Goal: Task Accomplishment & Management: Use online tool/utility

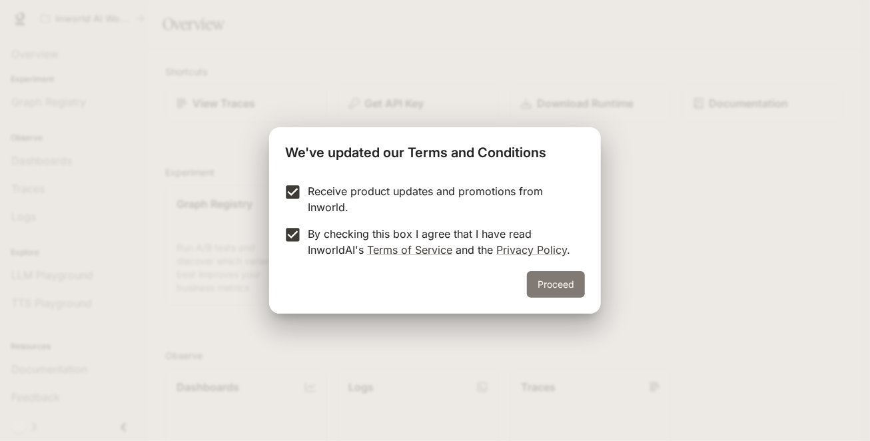
click at [550, 285] on button "Proceed" at bounding box center [556, 284] width 58 height 27
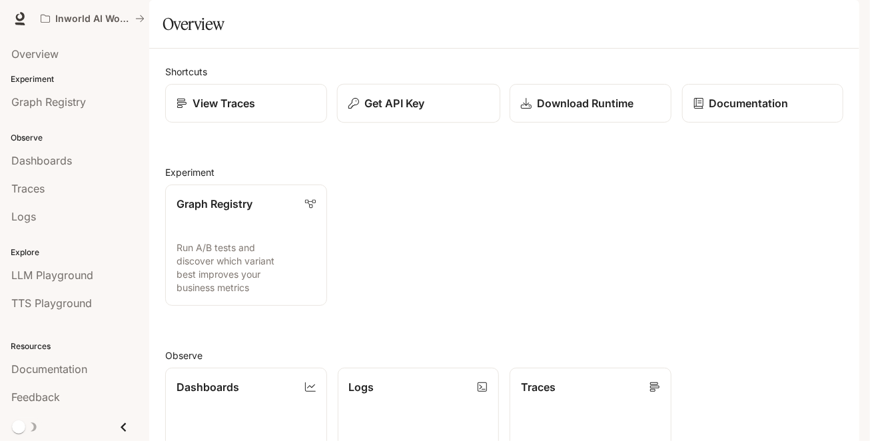
click at [381, 111] on p "Get API Key" at bounding box center [394, 103] width 60 height 16
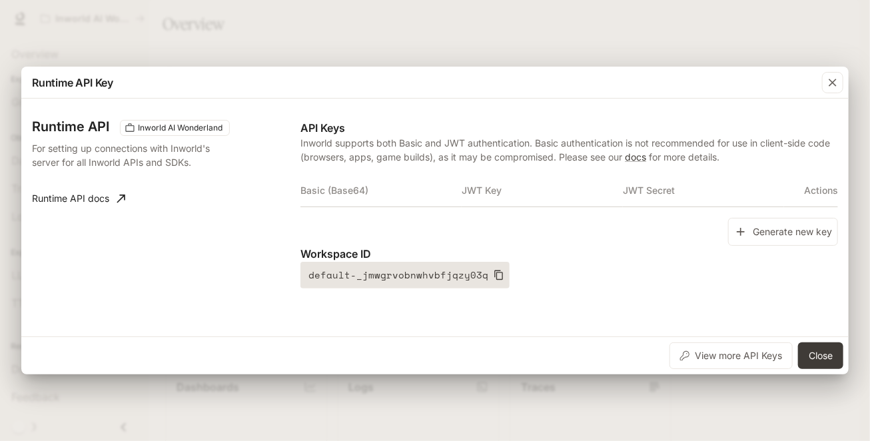
click at [493, 277] on icon "button" at bounding box center [498, 275] width 11 height 11
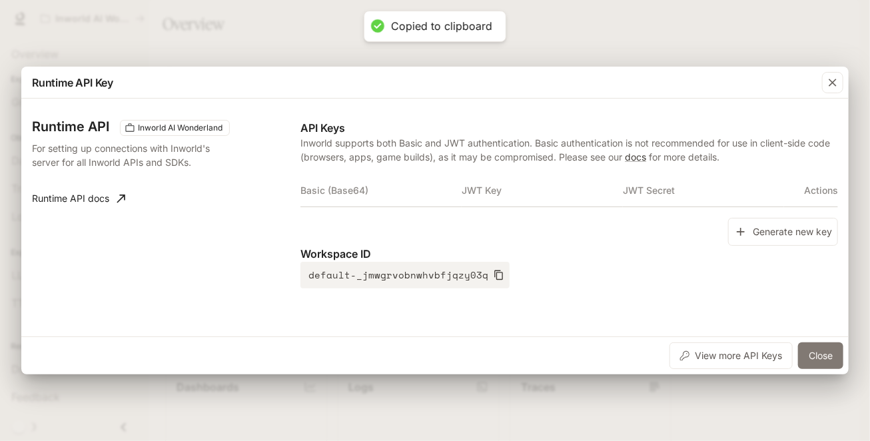
click at [810, 352] on button "Close" at bounding box center [820, 355] width 45 height 27
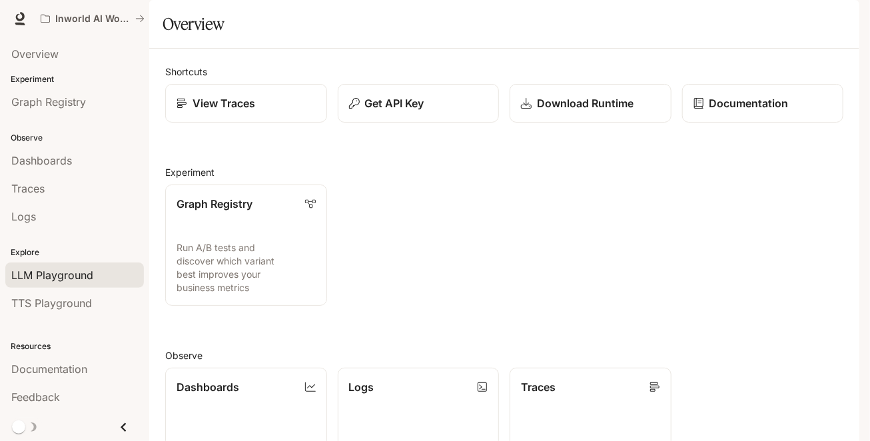
click at [75, 272] on span "LLM Playground" at bounding box center [52, 275] width 82 height 16
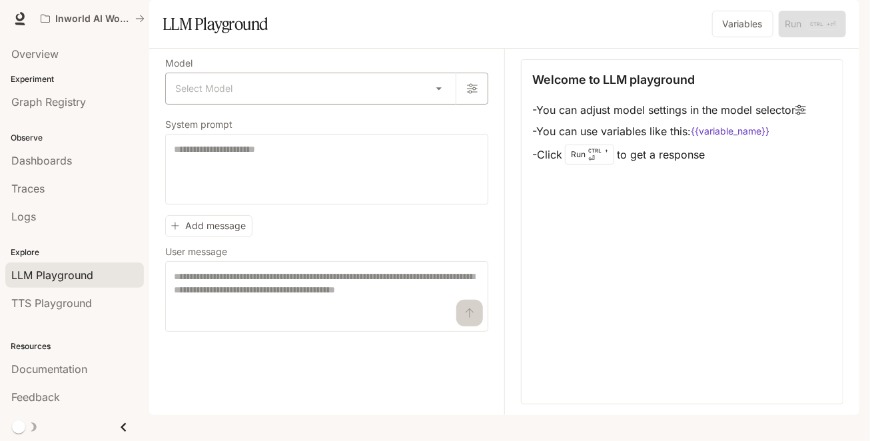
click at [317, 124] on body "Skip to main content Inworld AI Wonderland Documentation Documentation Portal O…" at bounding box center [435, 220] width 870 height 441
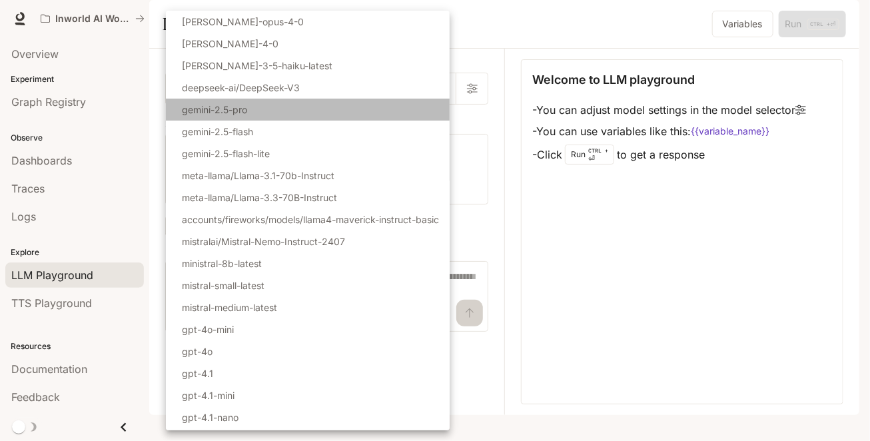
click at [244, 115] on p "gemini-2.5-pro" at bounding box center [214, 110] width 65 height 14
type input "**********"
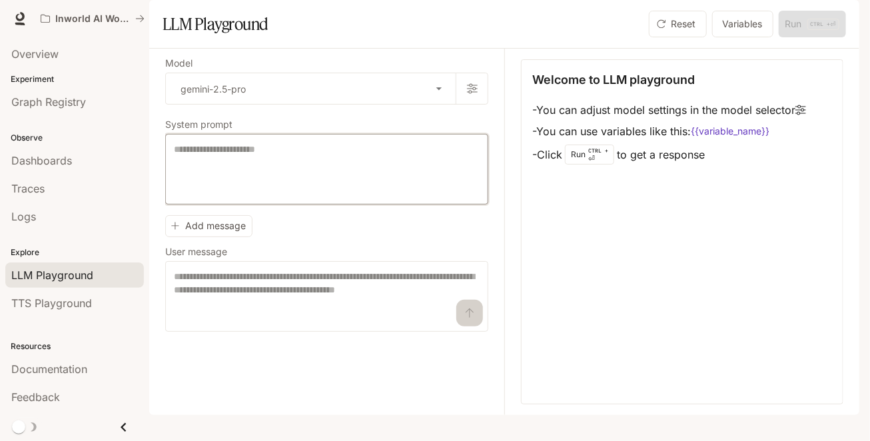
click at [225, 194] on textarea at bounding box center [327, 169] width 306 height 53
type textarea "**********"
click at [210, 311] on textarea at bounding box center [327, 296] width 306 height 53
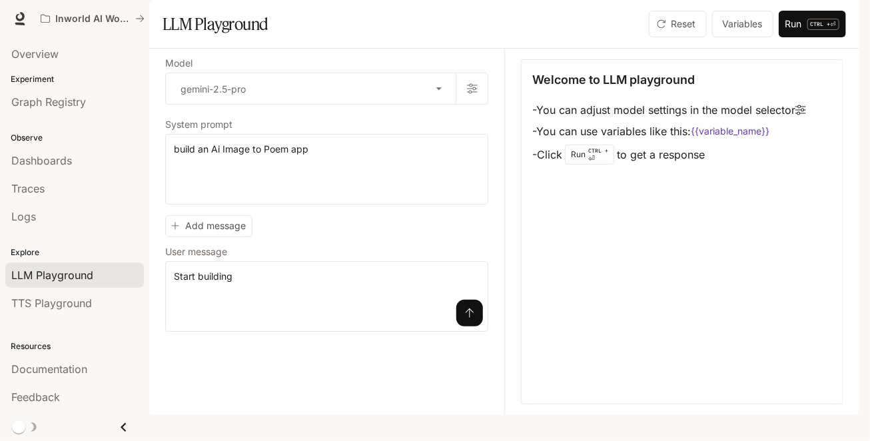
click at [475, 326] on button "submit" at bounding box center [469, 313] width 27 height 27
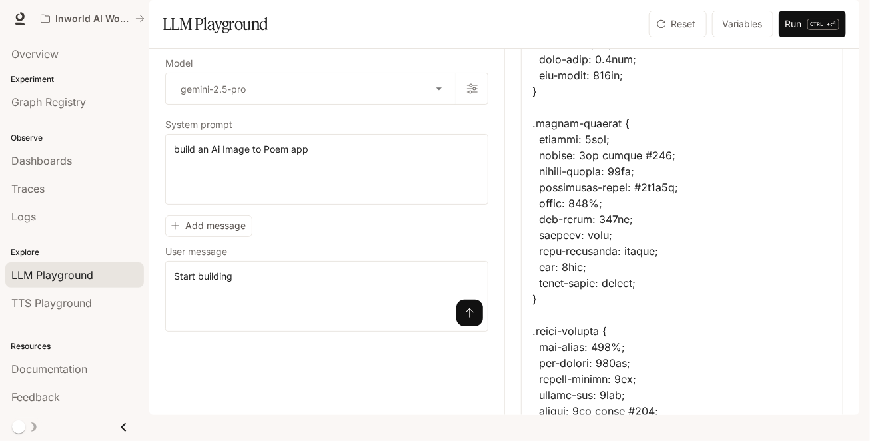
scroll to position [5252, 0]
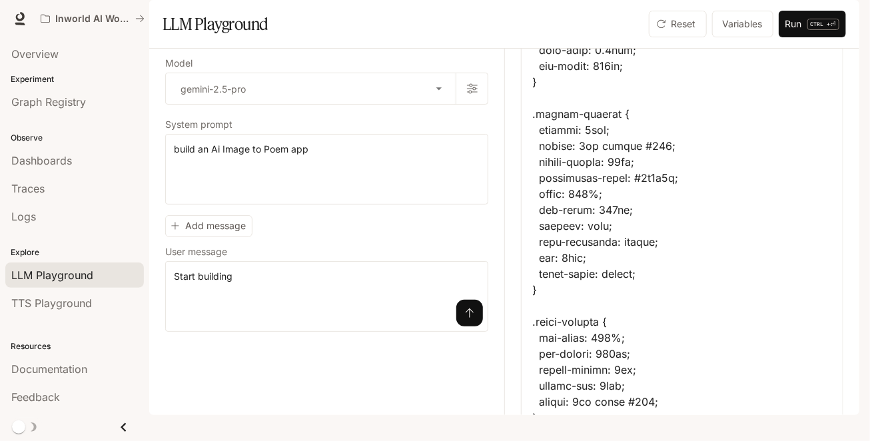
drag, startPoint x: 586, startPoint y: 139, endPoint x: 539, endPoint y: 262, distance: 132.0
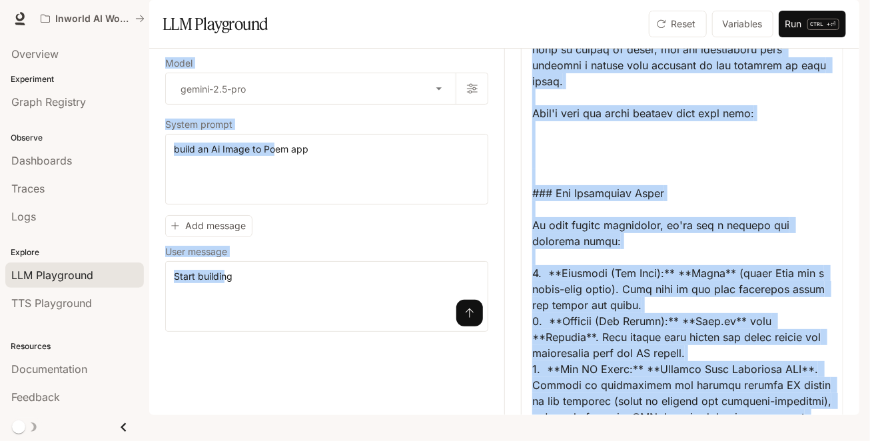
scroll to position [0, 0]
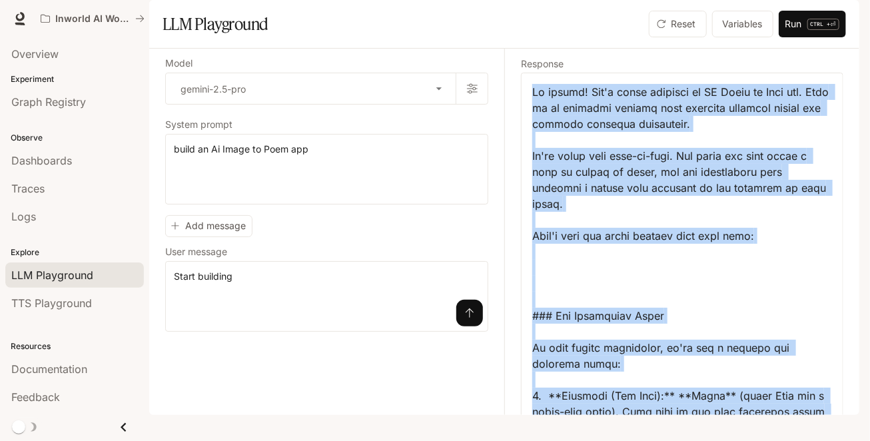
drag, startPoint x: 686, startPoint y: 386, endPoint x: 535, endPoint y: 127, distance: 299.4
copy div "Of course! Let's start building an AI Image to Poem app. This is an exciting pr…"
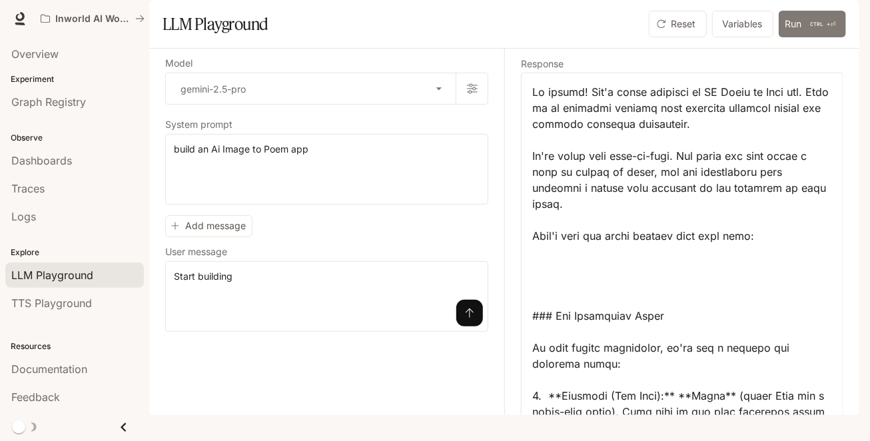
click at [791, 37] on button "Run CTRL + ⏎" at bounding box center [812, 24] width 67 height 27
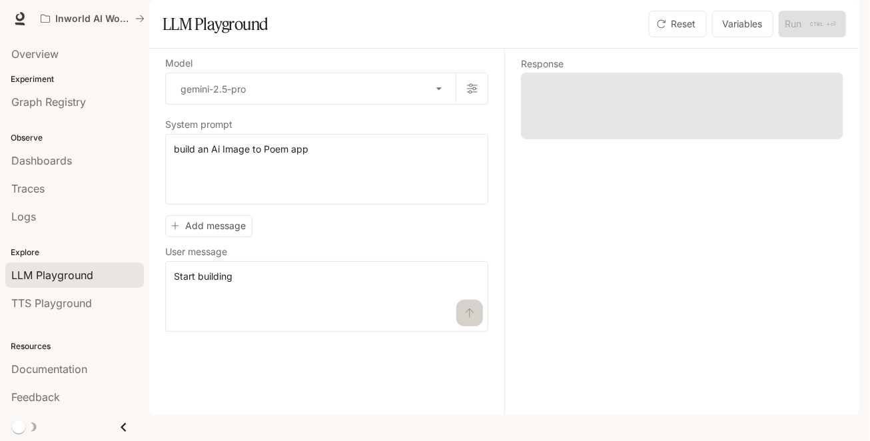
click at [551, 37] on div "Reset Variables Run CTRL + ⏎" at bounding box center [676, 24] width 339 height 27
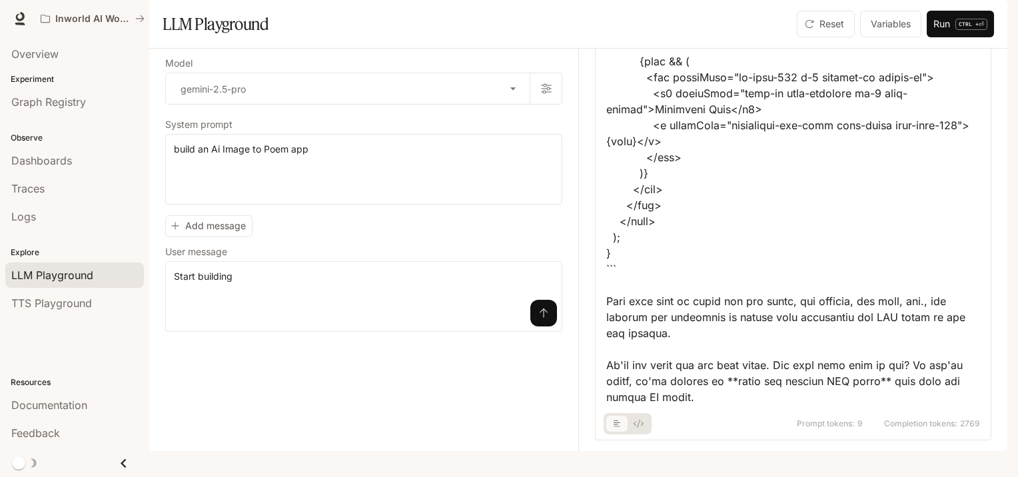
scroll to position [4574, 0]
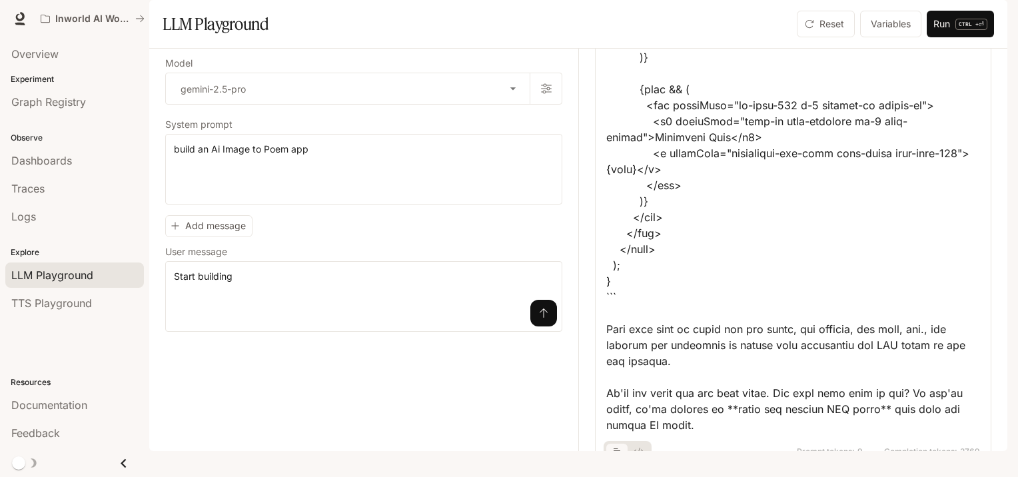
click at [698, 440] on div "Prompt tokens: 9 Completion tokens: 2769" at bounding box center [793, 447] width 374 height 29
click at [815, 440] on span "Prompt tokens:" at bounding box center [825, 452] width 58 height 8
click at [620, 440] on button "basic tabs example" at bounding box center [616, 451] width 21 height 21
click at [261, 323] on textarea "**********" at bounding box center [364, 296] width 380 height 53
drag, startPoint x: 248, startPoint y: 314, endPoint x: 149, endPoint y: 325, distance: 100.5
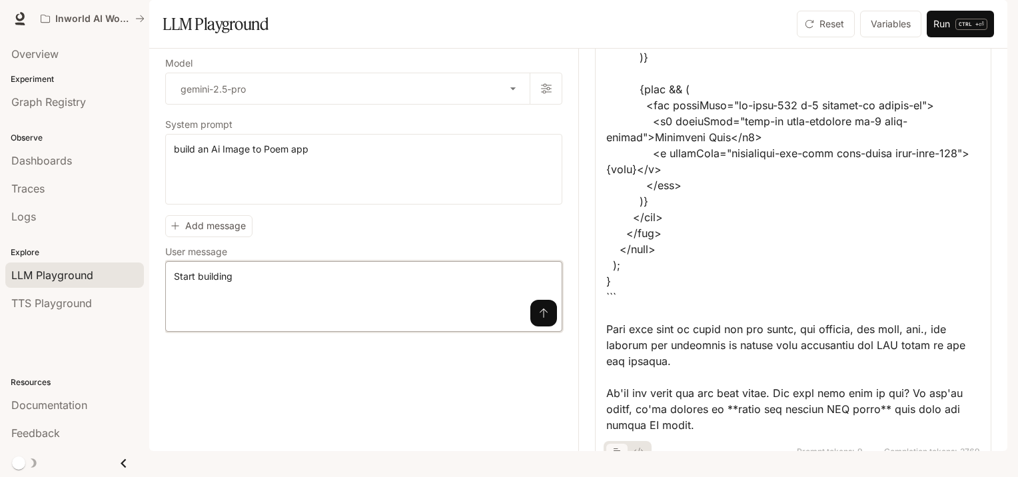
click at [149, 325] on main "**********" at bounding box center [578, 225] width 858 height 451
type textarea "*"
type textarea "*******"
click at [546, 326] on button "submit" at bounding box center [543, 313] width 27 height 27
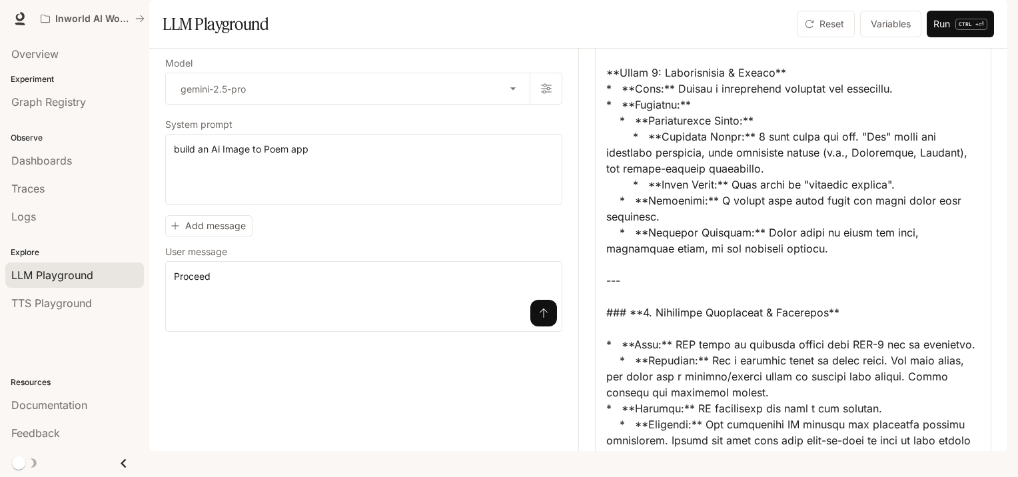
scroll to position [3474, 0]
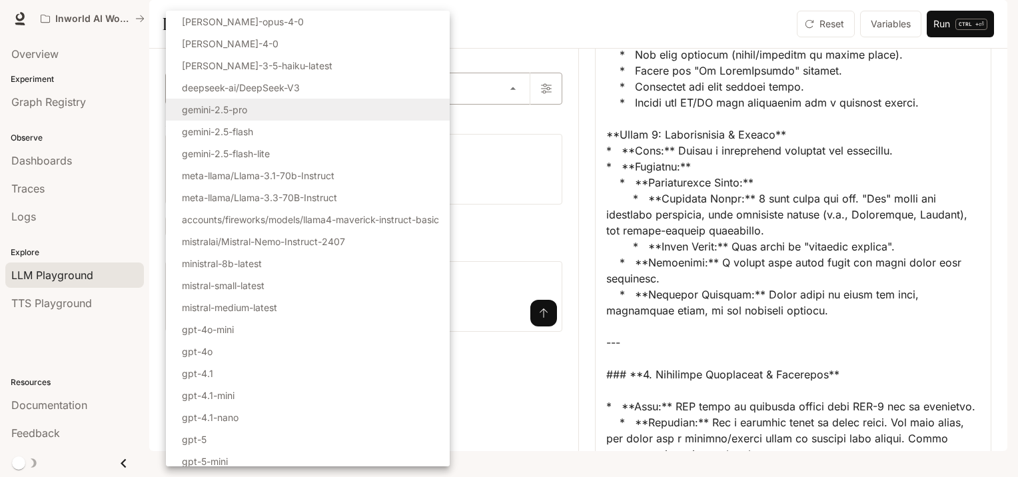
click at [521, 125] on body "**********" at bounding box center [509, 238] width 1018 height 477
click at [543, 38] on div at bounding box center [509, 238] width 1018 height 477
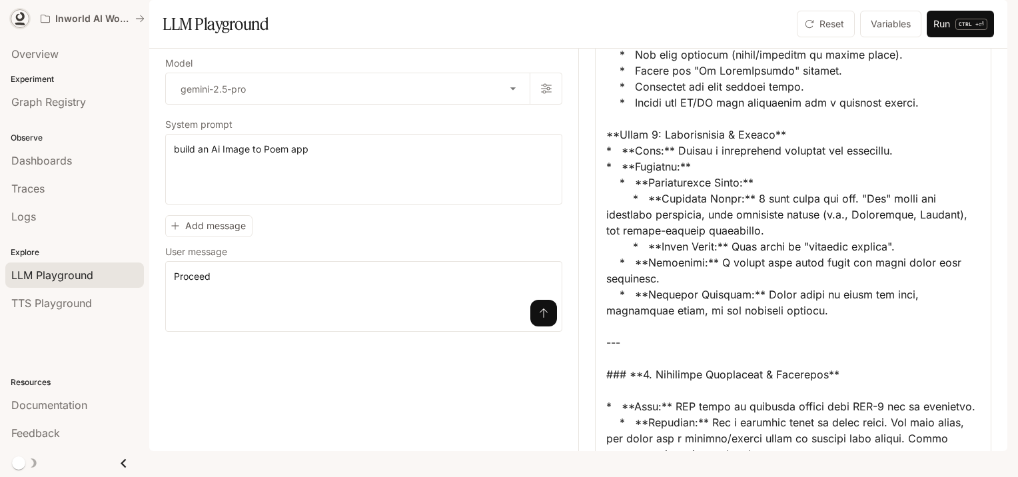
drag, startPoint x: 70, startPoint y: 15, endPoint x: 15, endPoint y: 19, distance: 55.4
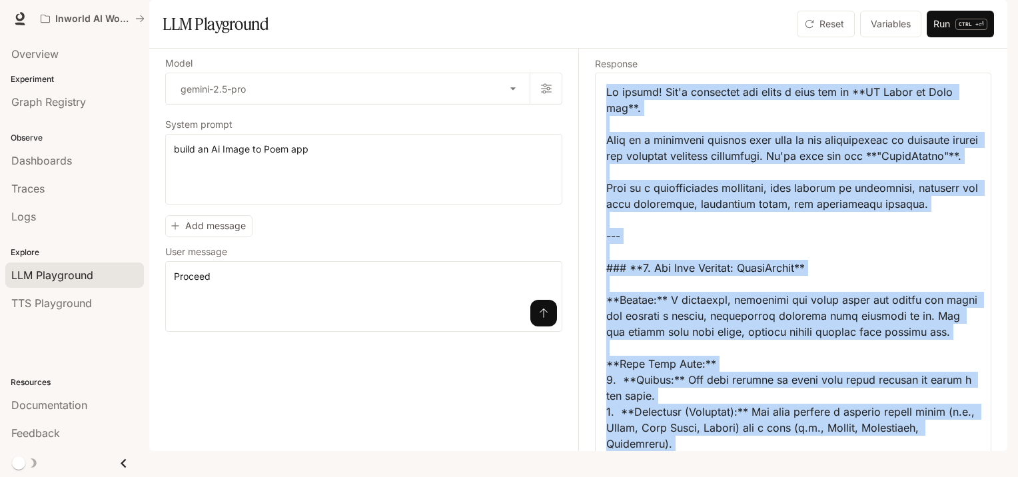
drag, startPoint x: 745, startPoint y: 422, endPoint x: 604, endPoint y: 116, distance: 337.3
copy div "Of course! Let's architect and build a plan for an **AI Image to Poem app**. Th…"
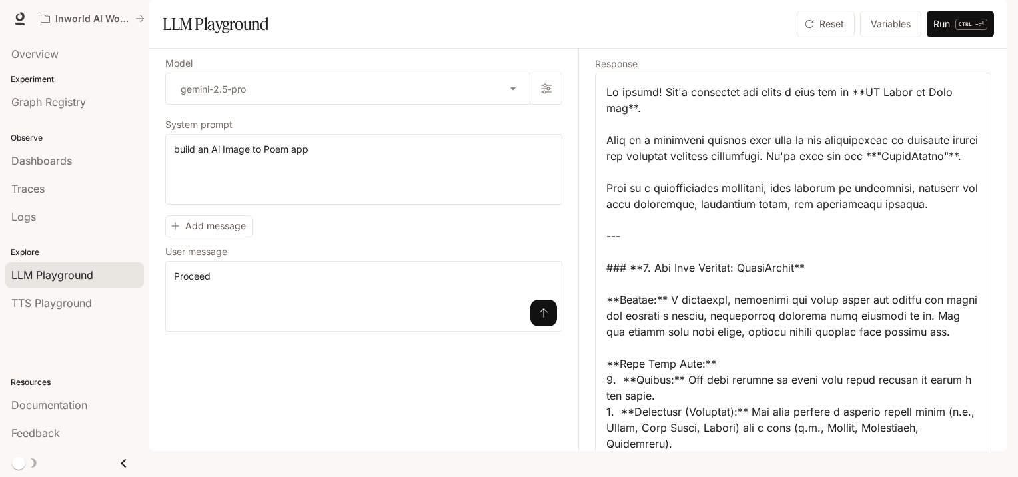
click at [390, 5] on div "Inworld AI Wonderland" at bounding box center [462, 18] width 854 height 27
click at [78, 272] on span "LLM Playground" at bounding box center [52, 275] width 82 height 16
click at [828, 37] on button "Reset" at bounding box center [825, 24] width 58 height 27
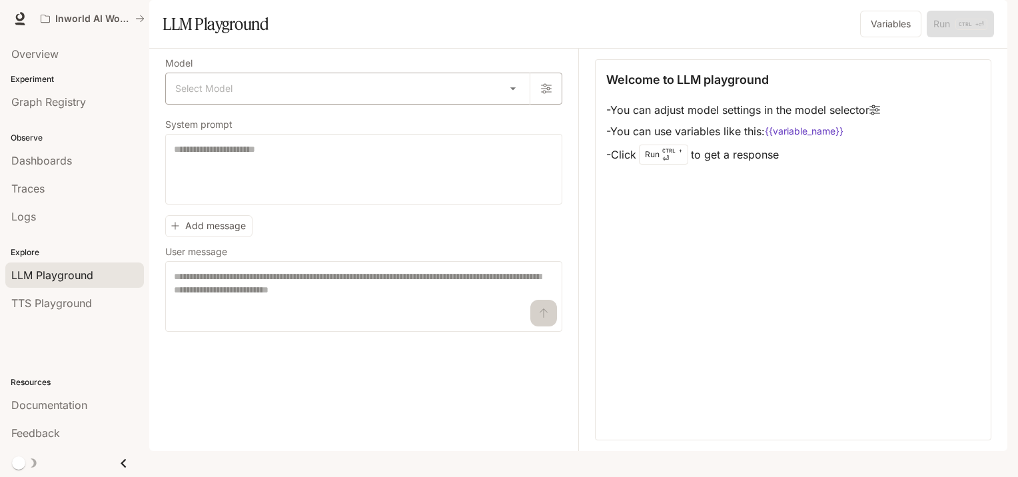
click at [235, 120] on body "Skip to main content Inworld AI Wonderland Documentation Documentation Portal O…" at bounding box center [509, 238] width 1018 height 477
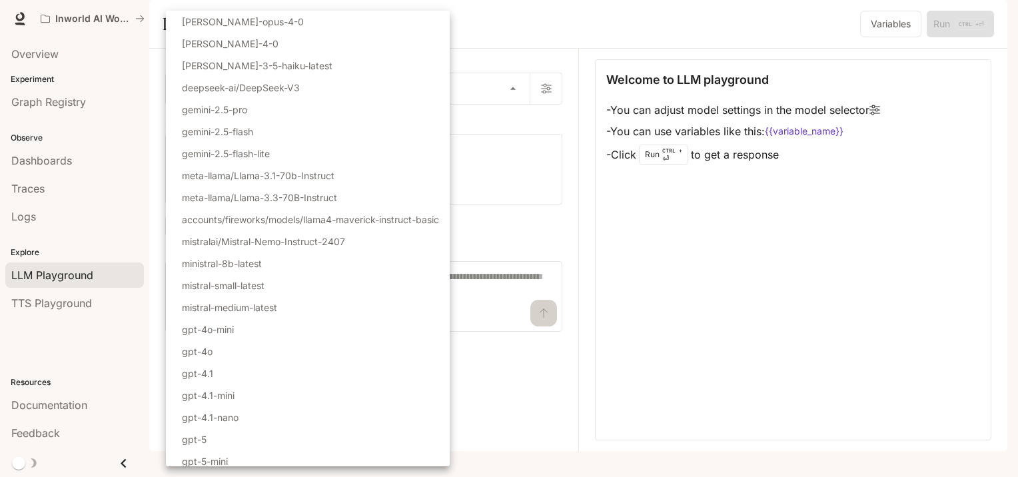
click at [242, 112] on p "gemini-2.5-pro" at bounding box center [214, 110] width 65 height 14
type input "**********"
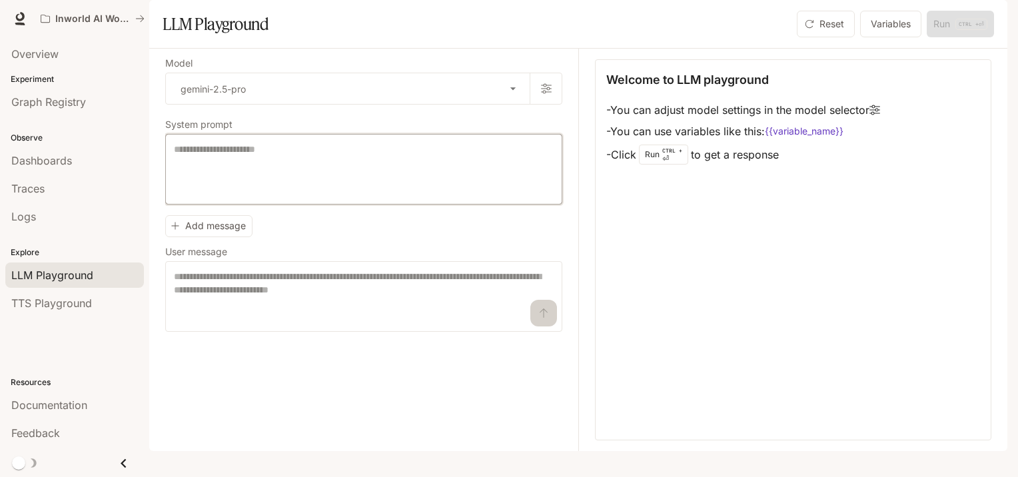
click at [220, 192] on textarea at bounding box center [364, 169] width 380 height 53
click at [420, 187] on textarea "**********" at bounding box center [364, 169] width 380 height 53
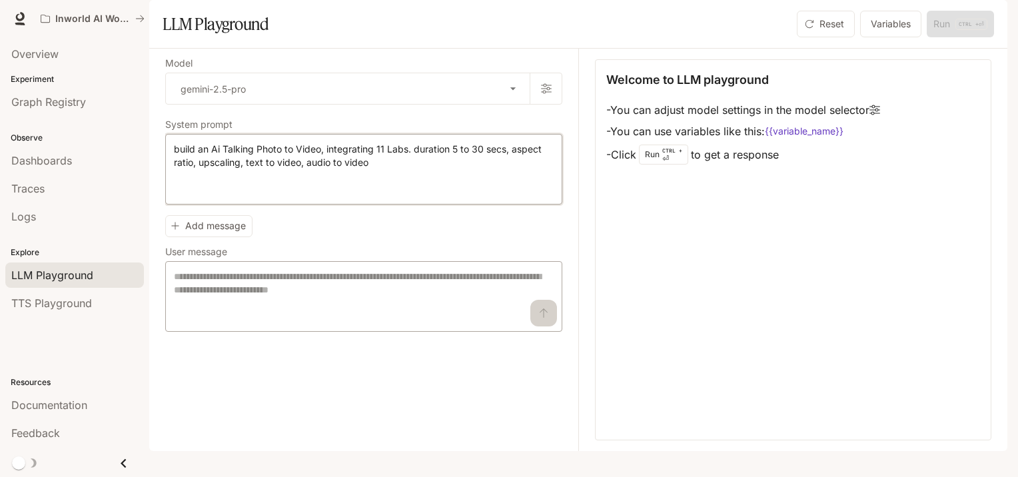
type textarea "**********"
click at [213, 318] on textarea at bounding box center [364, 296] width 380 height 53
drag, startPoint x: 378, startPoint y: 205, endPoint x: 157, endPoint y: 185, distance: 222.0
click at [157, 185] on div "**********" at bounding box center [578, 250] width 858 height 402
click at [402, 196] on textarea "**********" at bounding box center [364, 169] width 380 height 53
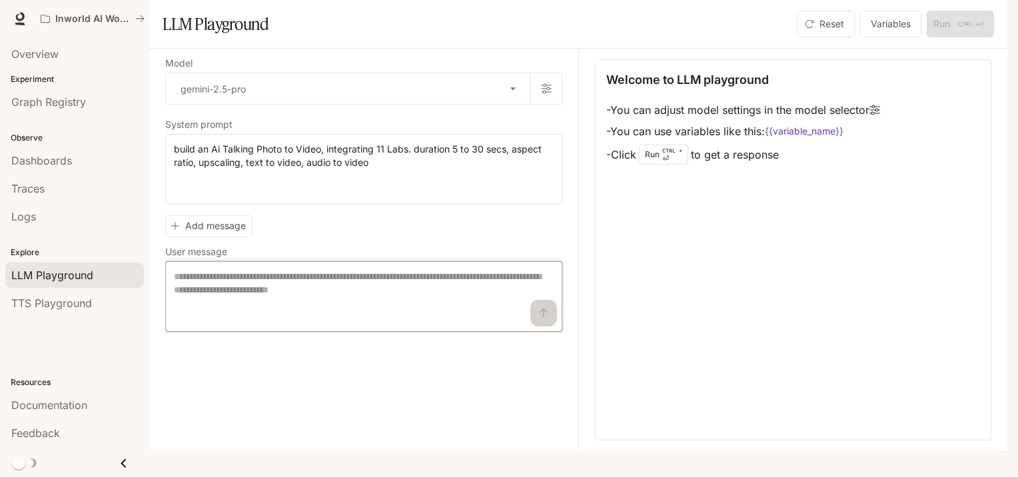
click at [237, 323] on textarea at bounding box center [364, 296] width 380 height 53
click at [172, 230] on icon "button" at bounding box center [174, 225] width 9 height 9
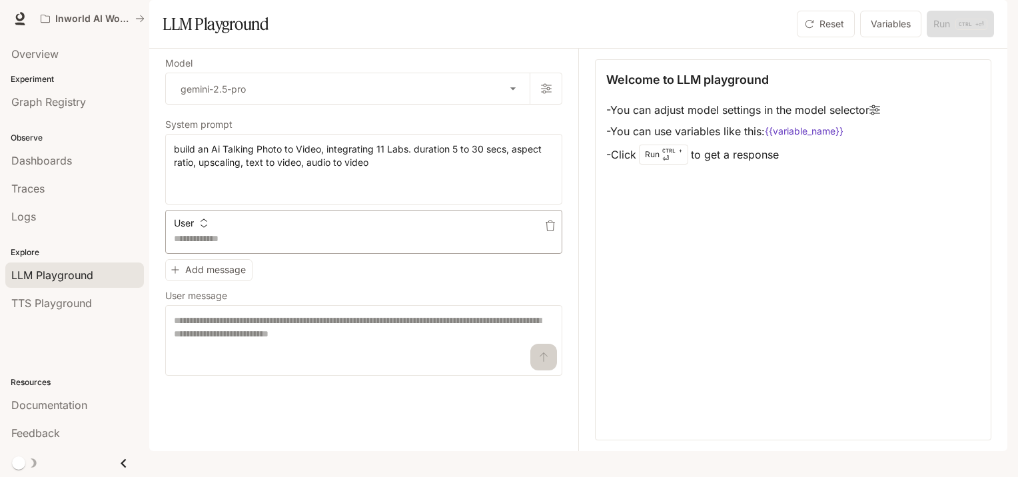
click at [210, 245] on textarea at bounding box center [364, 238] width 380 height 13
type textarea "**"
click at [547, 231] on icon "button" at bounding box center [550, 225] width 11 height 11
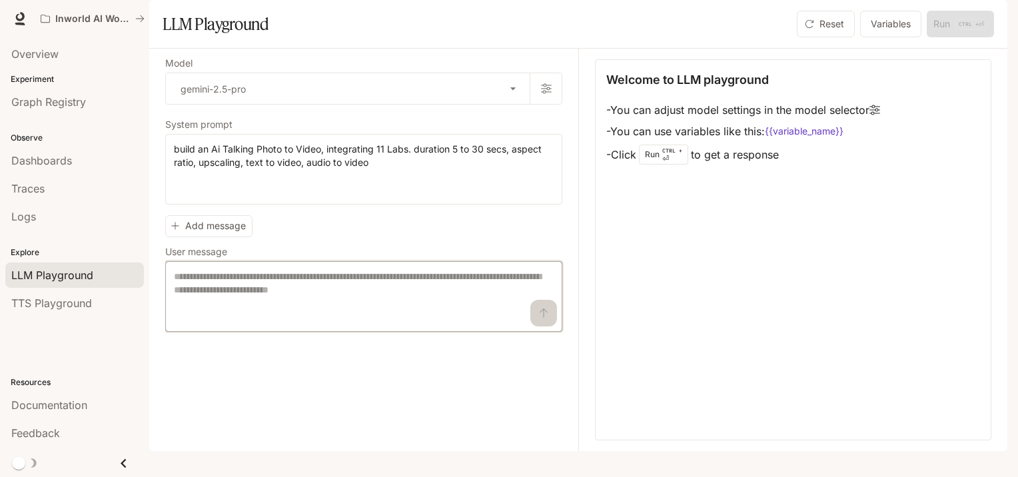
click at [231, 321] on textarea at bounding box center [364, 296] width 380 height 53
paste textarea "**********"
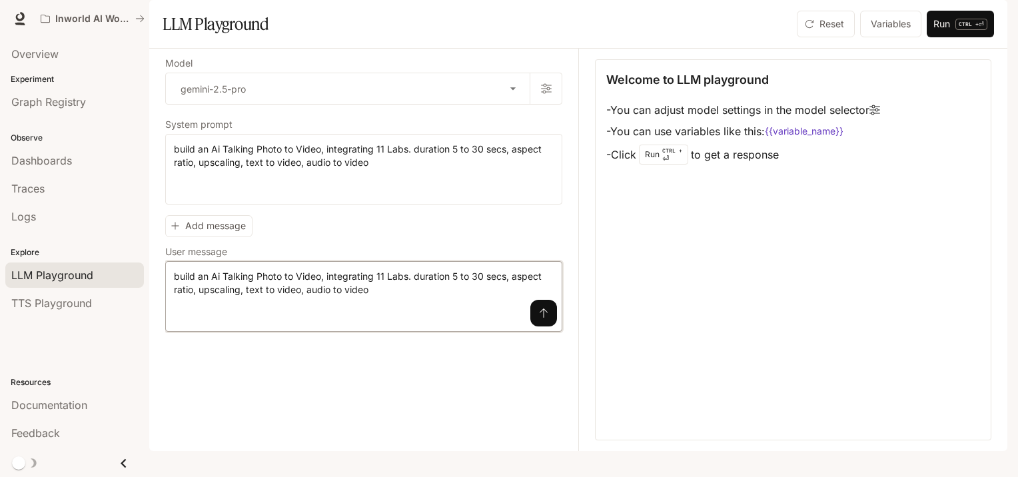
type textarea "**********"
click at [547, 326] on button "submit" at bounding box center [543, 313] width 27 height 27
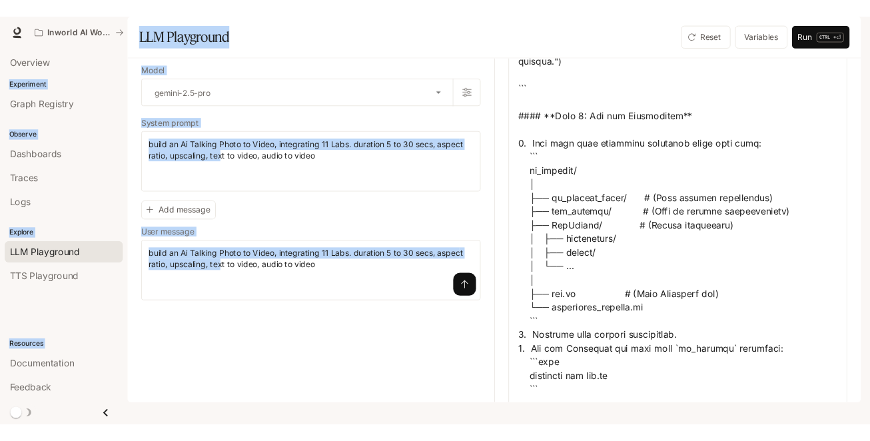
scroll to position [5900, 0]
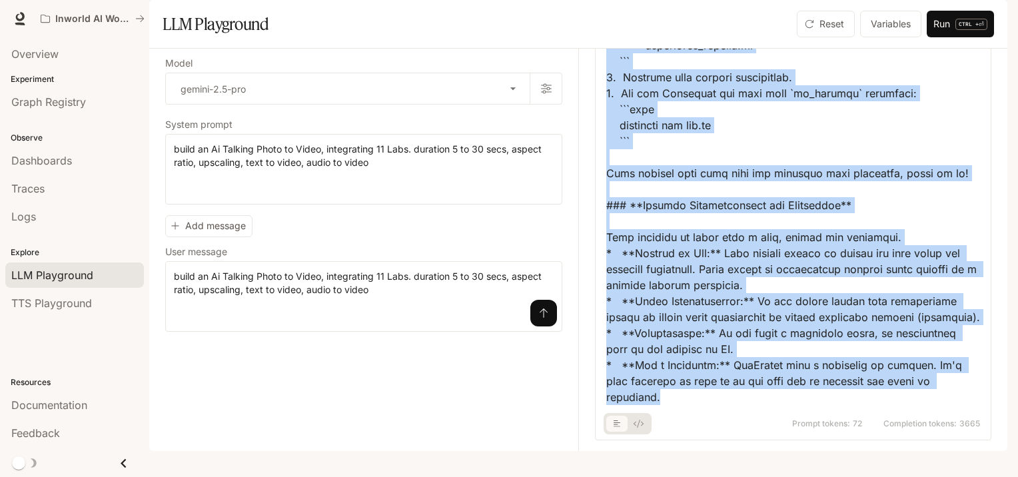
drag, startPoint x: 661, startPoint y: 127, endPoint x: 907, endPoint y: 414, distance: 377.9
copy div "Building an AI Talking Photo to Video application is a fantastic project that c…"
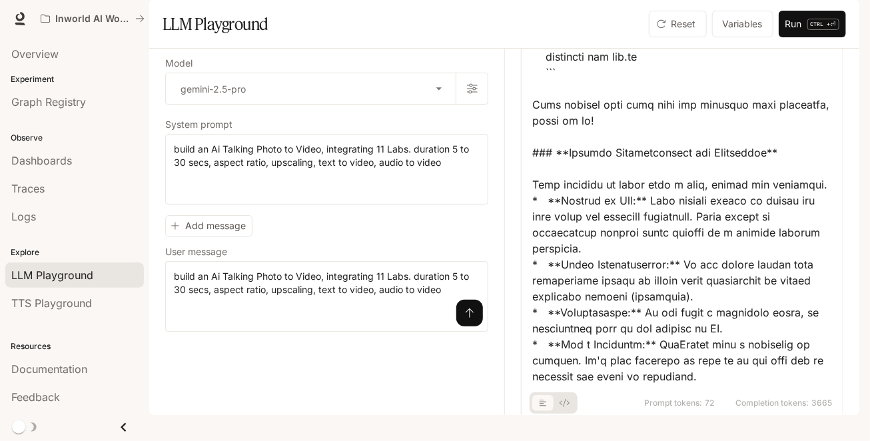
scroll to position [6495, 0]
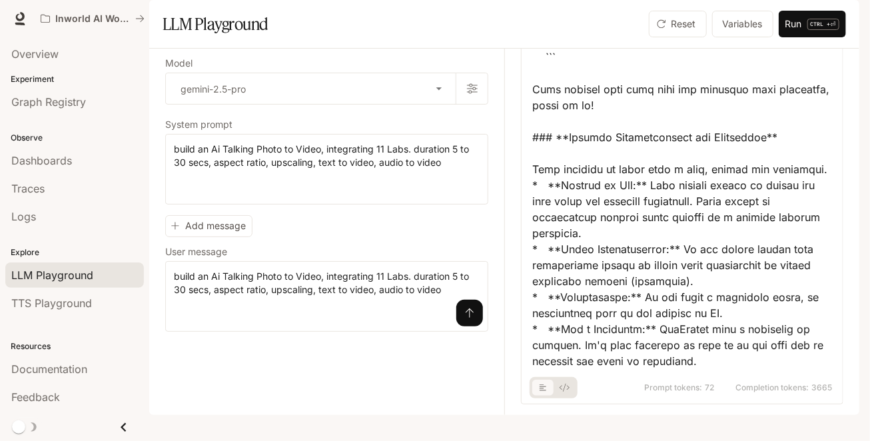
click at [542, 391] on icon "basic tabs example" at bounding box center [542, 387] width 7 height 7
click at [564, 392] on icon "basic tabs example" at bounding box center [564, 388] width 10 height 8
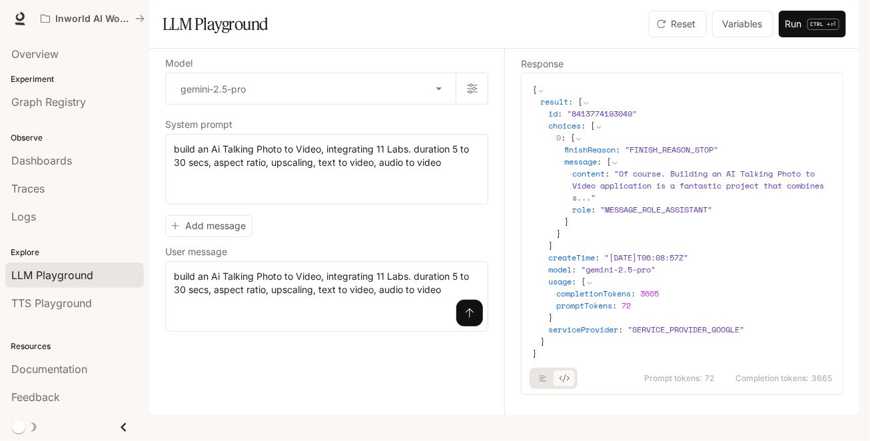
scroll to position [11, 0]
click at [539, 382] on icon "basic tabs example" at bounding box center [542, 378] width 7 height 8
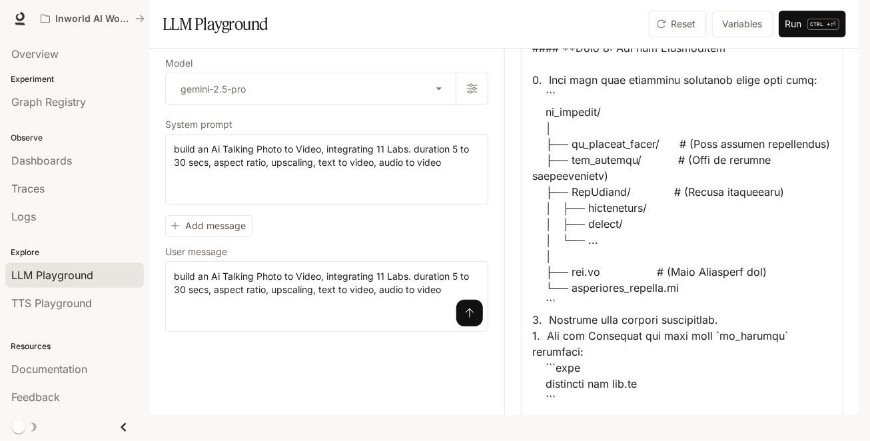
scroll to position [6495, 0]
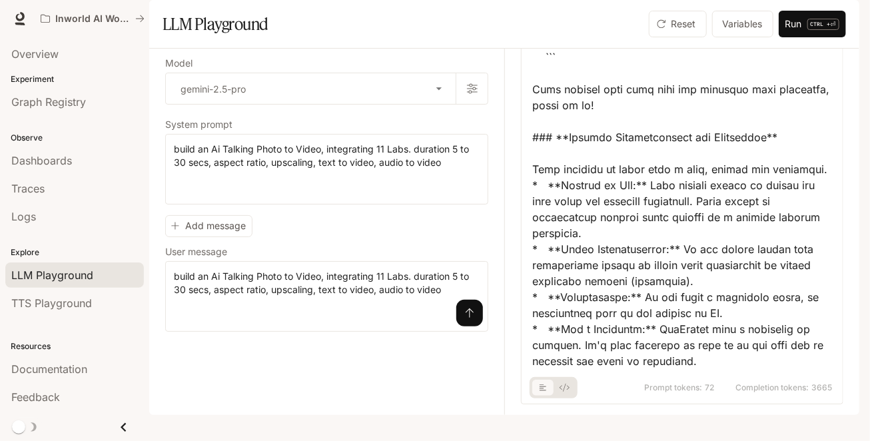
click at [569, 398] on button "basic tabs example" at bounding box center [563, 387] width 21 height 21
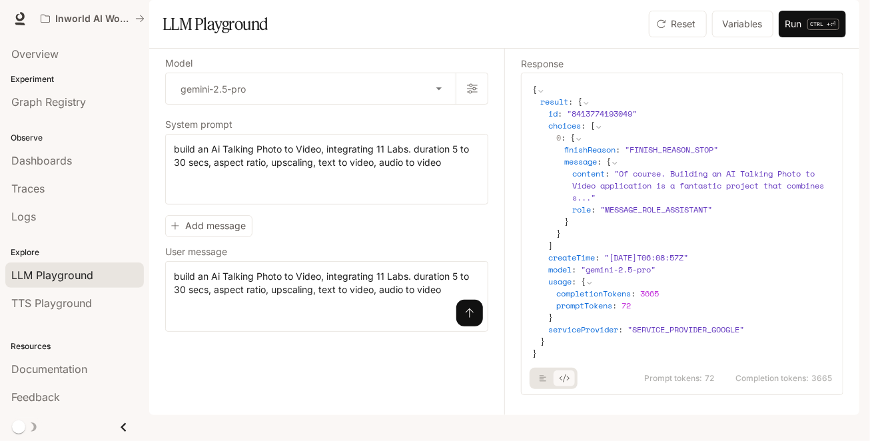
scroll to position [11, 0]
click at [540, 382] on icon "basic tabs example" at bounding box center [542, 378] width 7 height 8
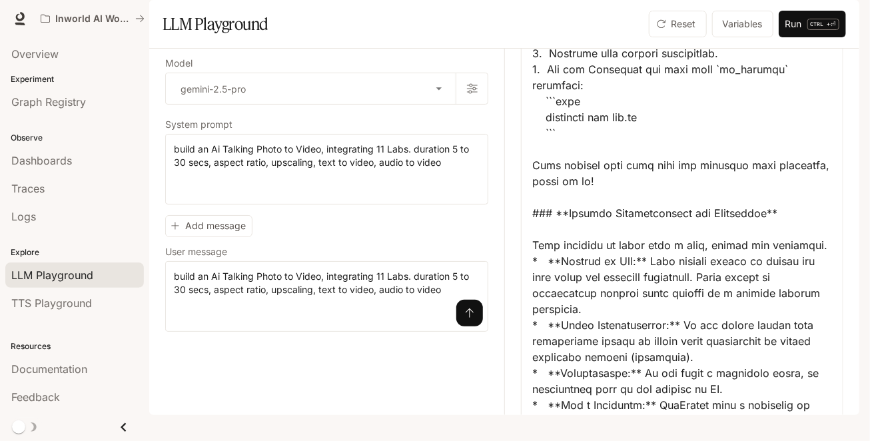
scroll to position [6362, 0]
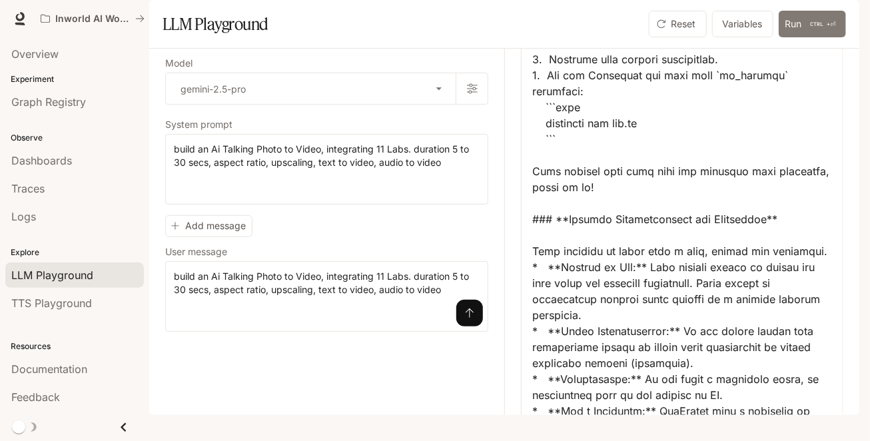
click at [792, 37] on button "Run CTRL + ⏎" at bounding box center [812, 24] width 67 height 27
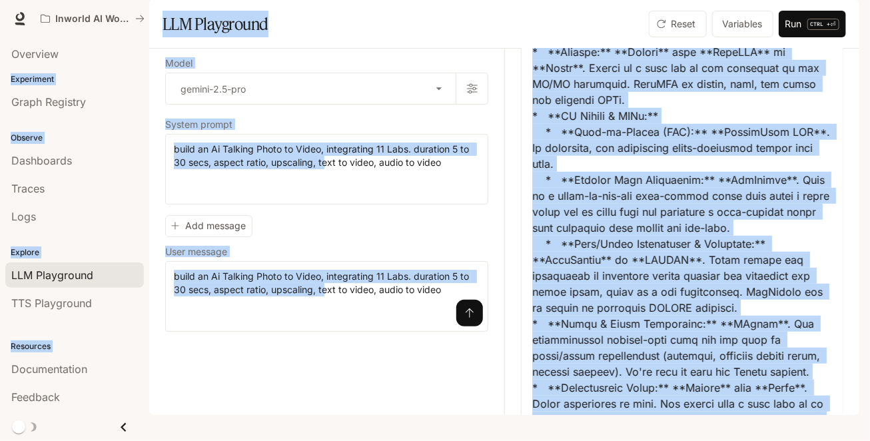
scroll to position [0, 0]
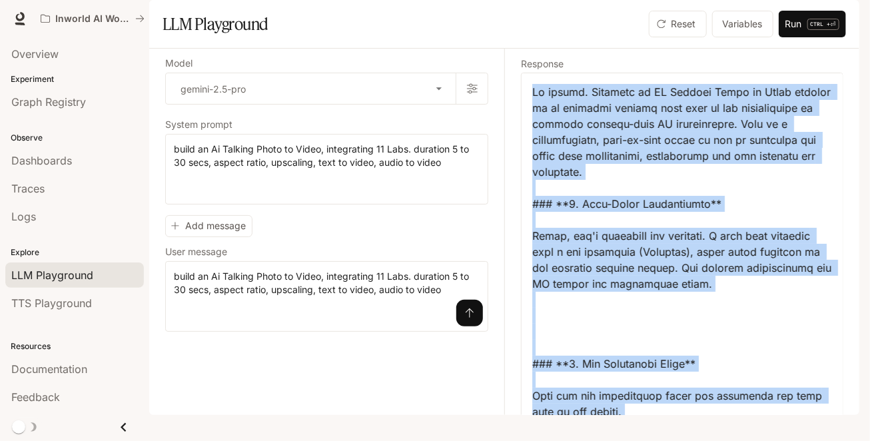
drag, startPoint x: 661, startPoint y: 371, endPoint x: 532, endPoint y: 119, distance: 282.6
copy div "Of course. Building an AI Talking Photo to Video service is an exciting project…"
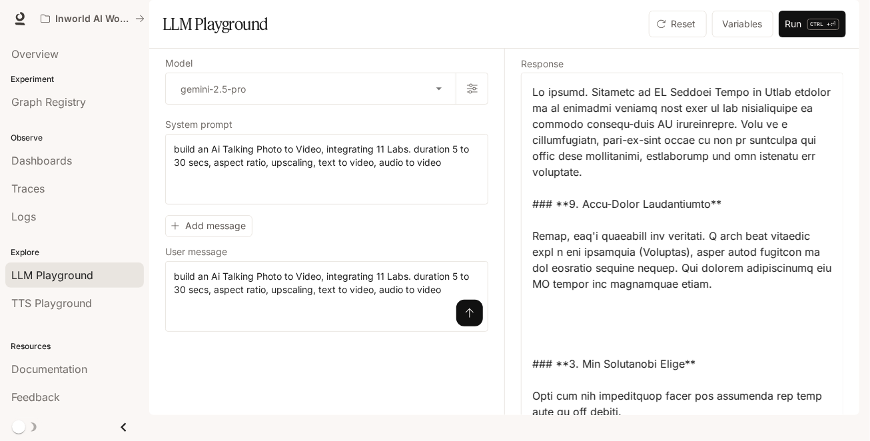
click at [834, 20] on img "button" at bounding box center [840, 18] width 19 height 19
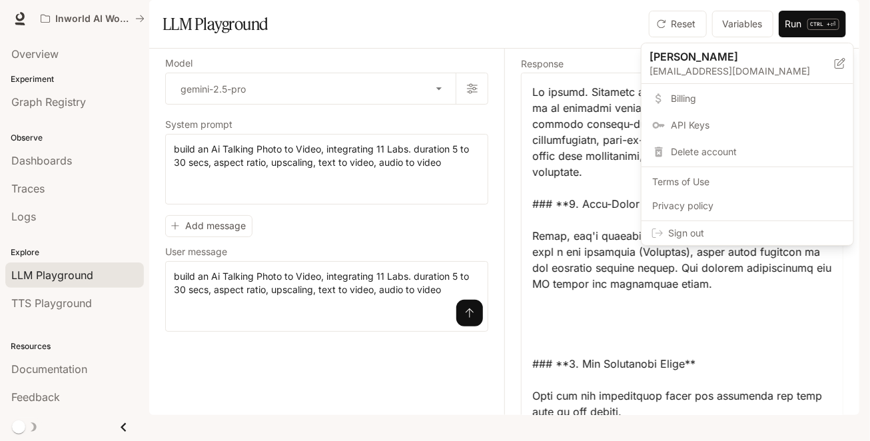
click at [687, 29] on div at bounding box center [435, 220] width 870 height 441
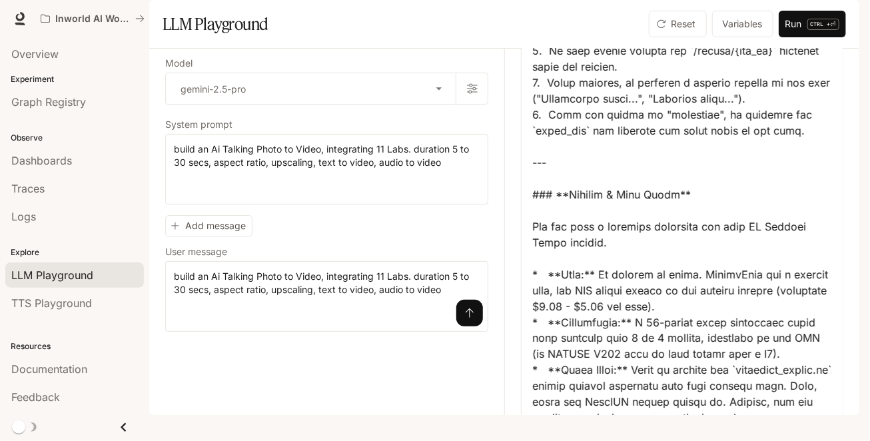
scroll to position [7576, 0]
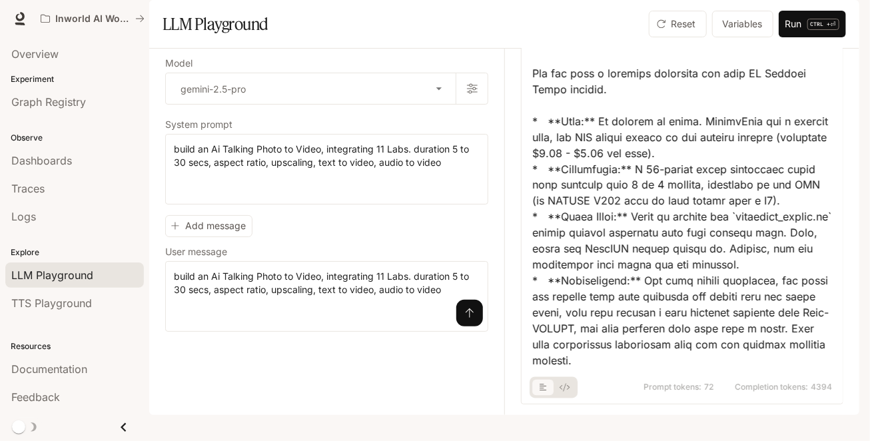
drag, startPoint x: 661, startPoint y: 368, endPoint x: 577, endPoint y: 371, distance: 83.3
copy div "stunning results."
click at [794, 37] on button "Run CTRL + ⏎" at bounding box center [812, 24] width 67 height 27
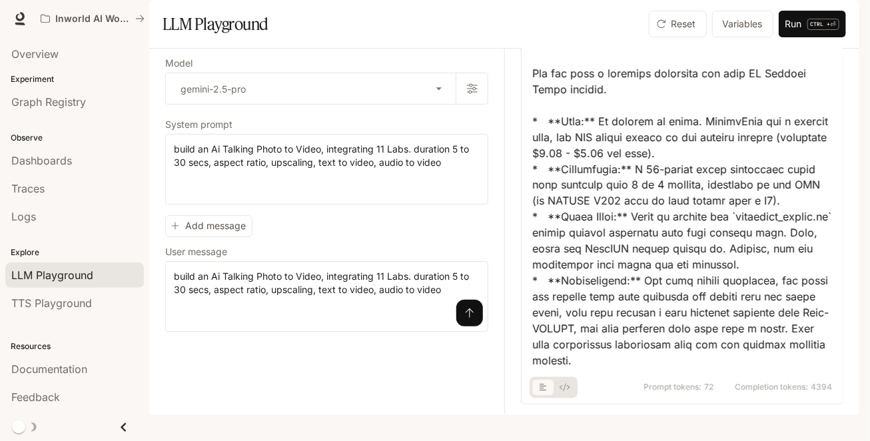
scroll to position [0, 0]
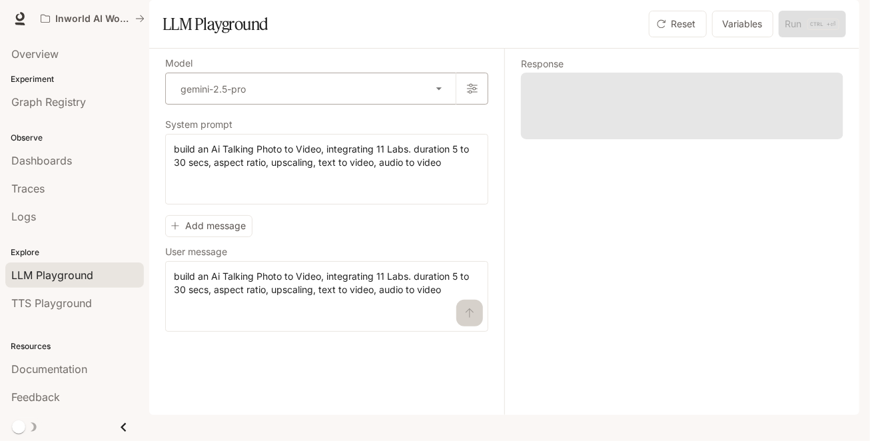
click at [441, 121] on body "**********" at bounding box center [435, 220] width 870 height 441
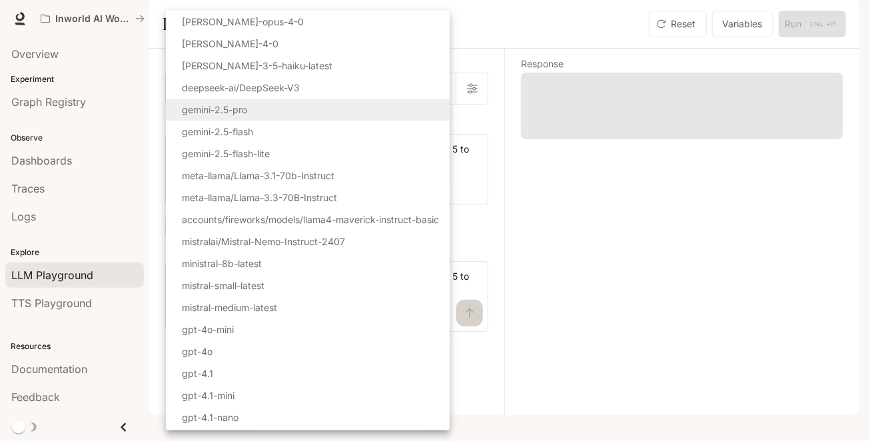
click at [490, 24] on div at bounding box center [435, 220] width 870 height 441
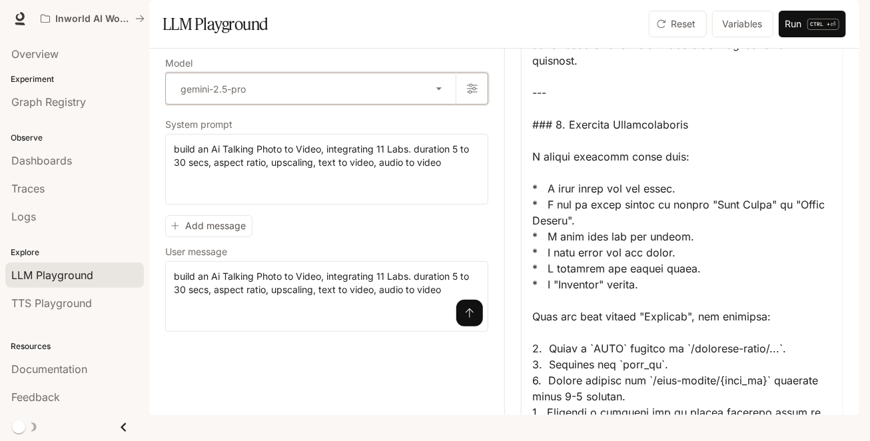
scroll to position [8125, 0]
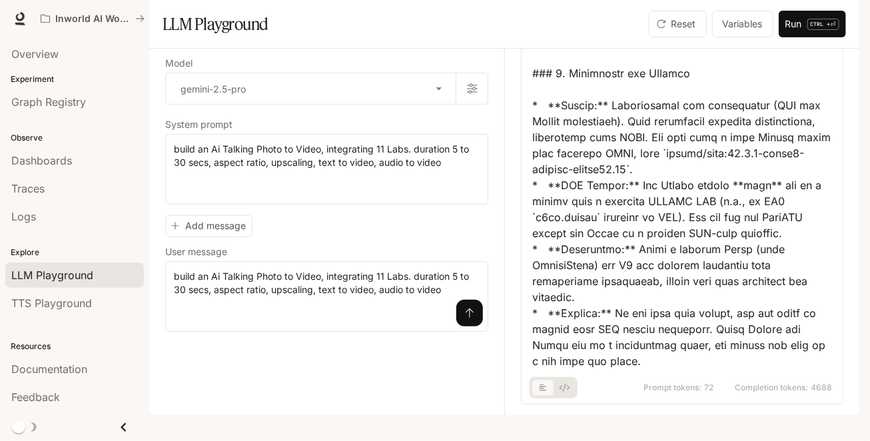
click at [573, 30] on div "Inworld AI Wonderland" at bounding box center [388, 18] width 706 height 27
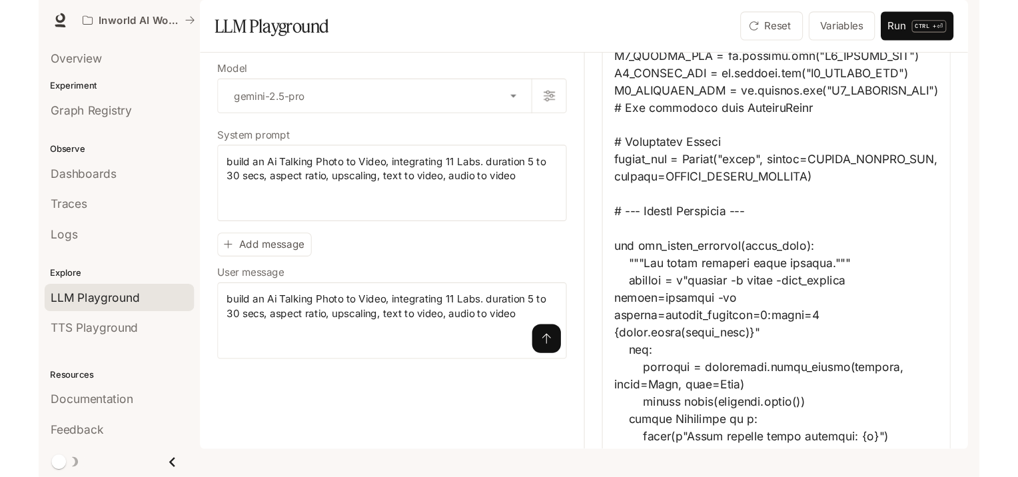
scroll to position [4088, 0]
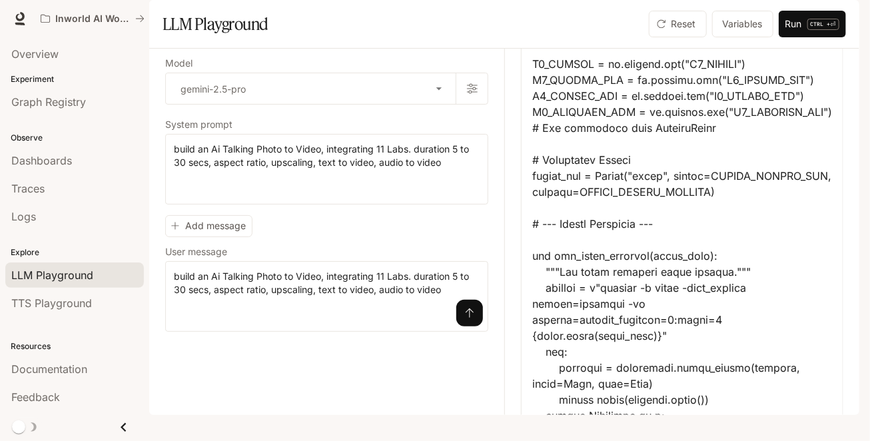
click at [844, 17] on img "button" at bounding box center [840, 18] width 19 height 19
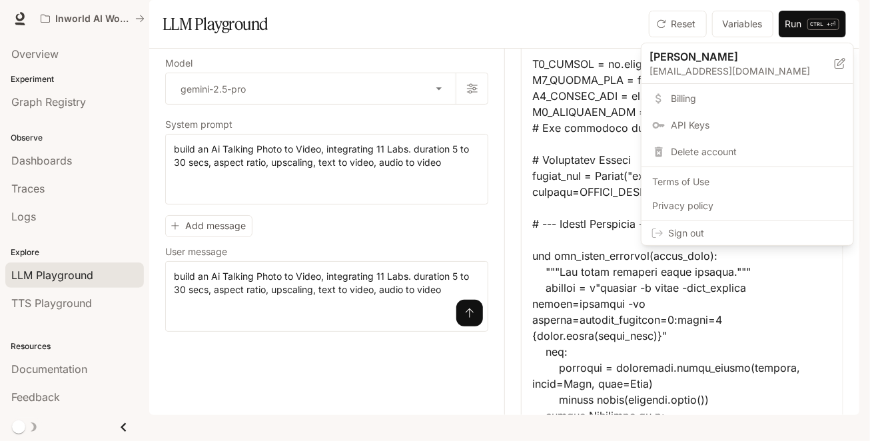
click at [139, 22] on div at bounding box center [435, 220] width 870 height 441
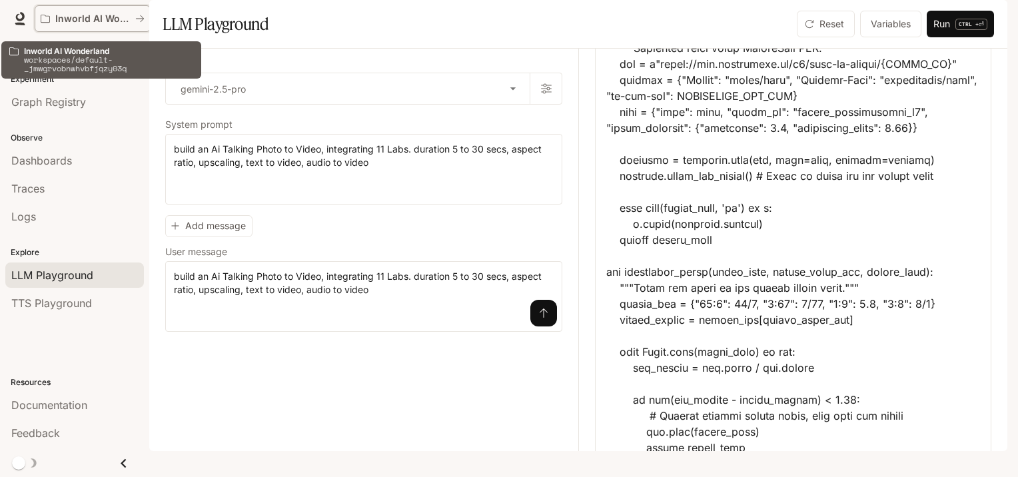
click at [141, 16] on icon "All workspaces" at bounding box center [140, 18] width 8 height 7
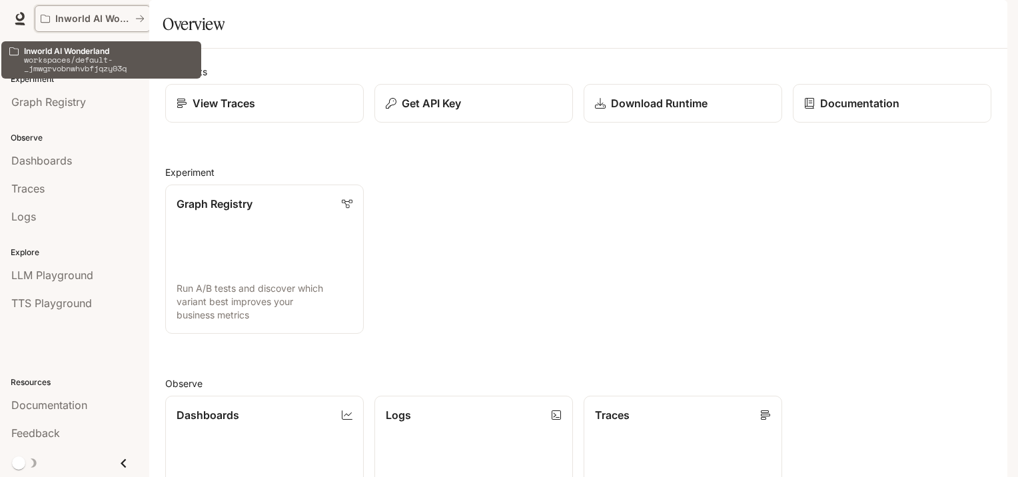
click at [137, 19] on icon "All workspaces" at bounding box center [139, 18] width 9 height 9
click at [45, 16] on icon "All workspaces" at bounding box center [45, 19] width 9 height 8
drag, startPoint x: 103, startPoint y: 55, endPoint x: 23, endPoint y: 51, distance: 80.7
click at [23, 51] on div "Inworld AI Wonderland workspaces/default-_jmwgrvobnwhvbfjqzy03q" at bounding box center [101, 60] width 189 height 32
copy p "Inworld AI Wonderland"
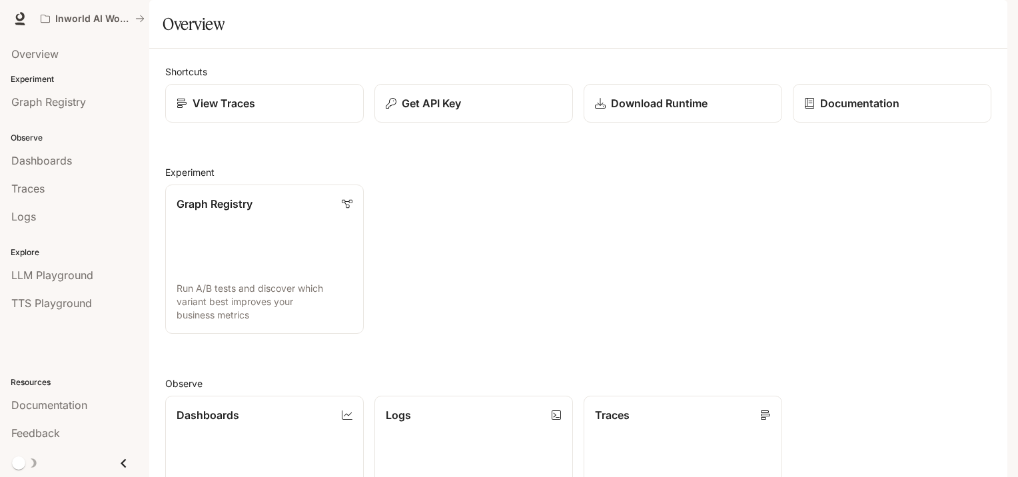
click at [522, 224] on div "Graph Registry Run A/B tests and discover which variant best improves your busi…" at bounding box center [573, 254] width 836 height 160
click at [799, 24] on div "Inworld AI Wonderland" at bounding box center [462, 18] width 854 height 27
click at [869, 24] on img "button" at bounding box center [988, 18] width 19 height 19
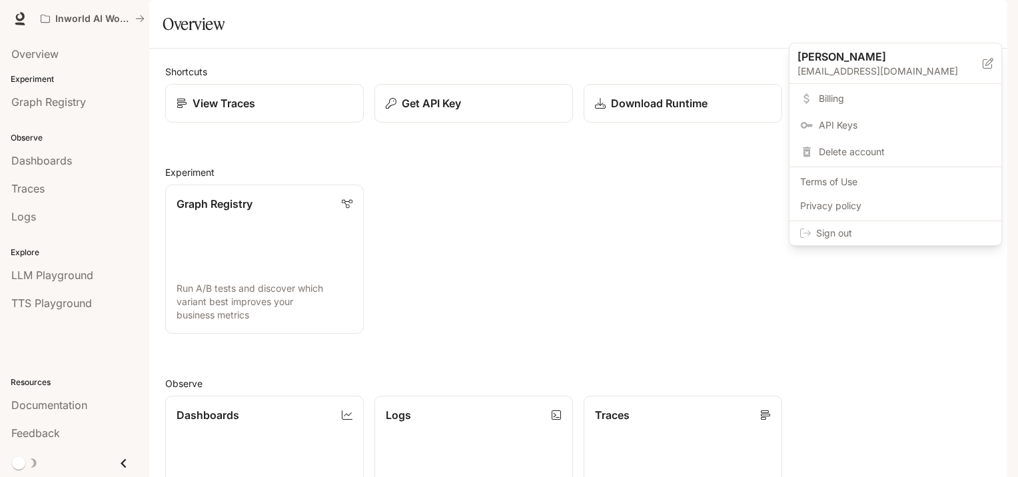
click at [850, 229] on span "Sign out" at bounding box center [903, 232] width 174 height 13
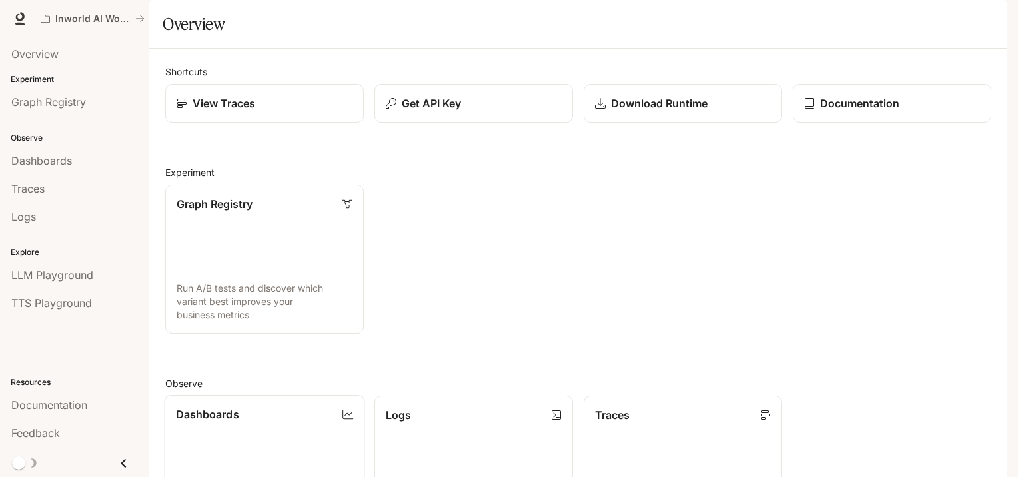
scroll to position [203, 0]
click at [988, 21] on img "button" at bounding box center [988, 18] width 19 height 19
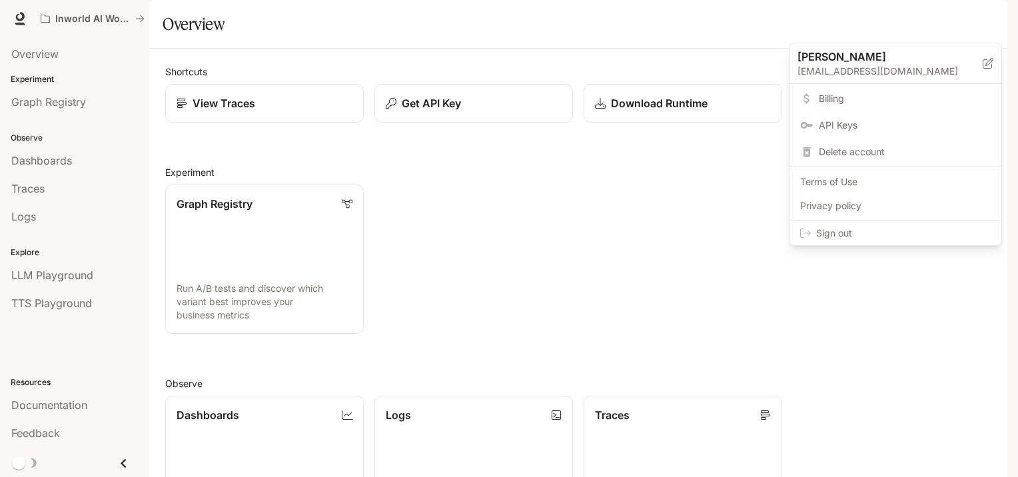
click at [410, 101] on div at bounding box center [509, 238] width 1018 height 477
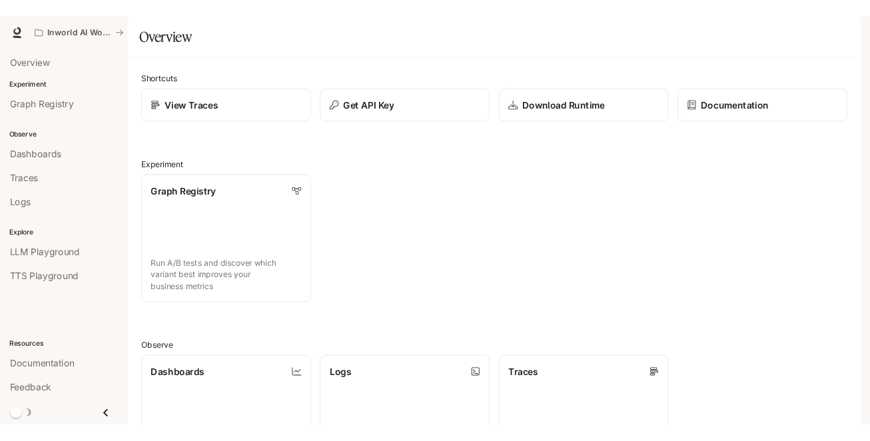
scroll to position [0, 0]
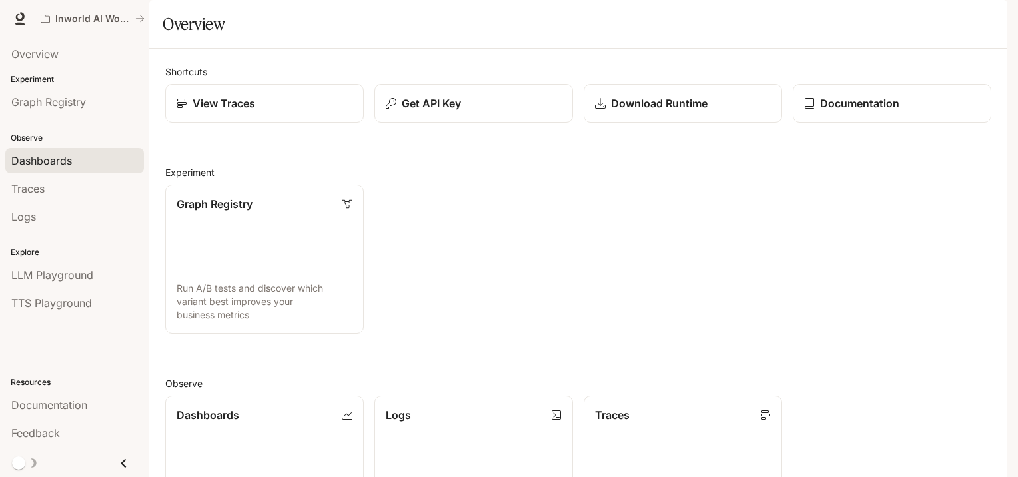
click at [57, 159] on span "Dashboards" at bounding box center [41, 161] width 61 height 16
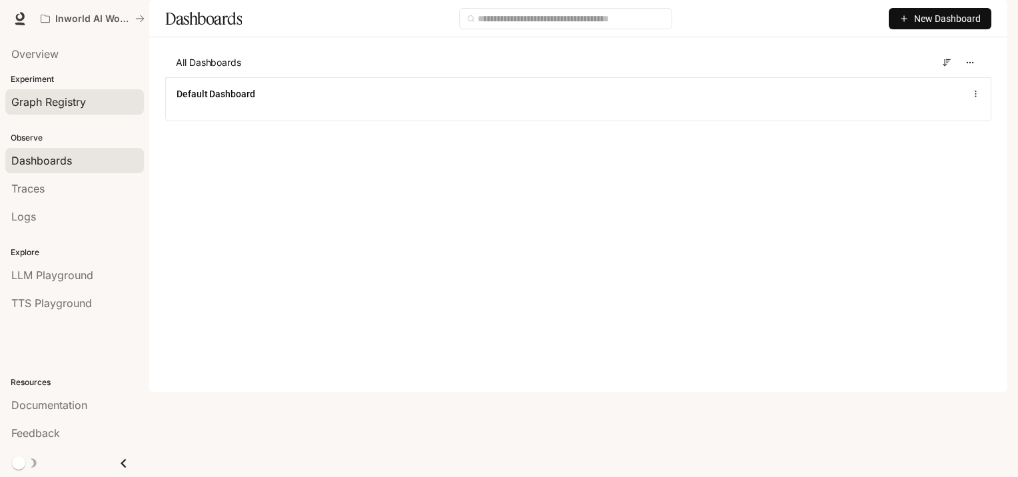
click at [41, 104] on span "Graph Registry" at bounding box center [48, 102] width 75 height 16
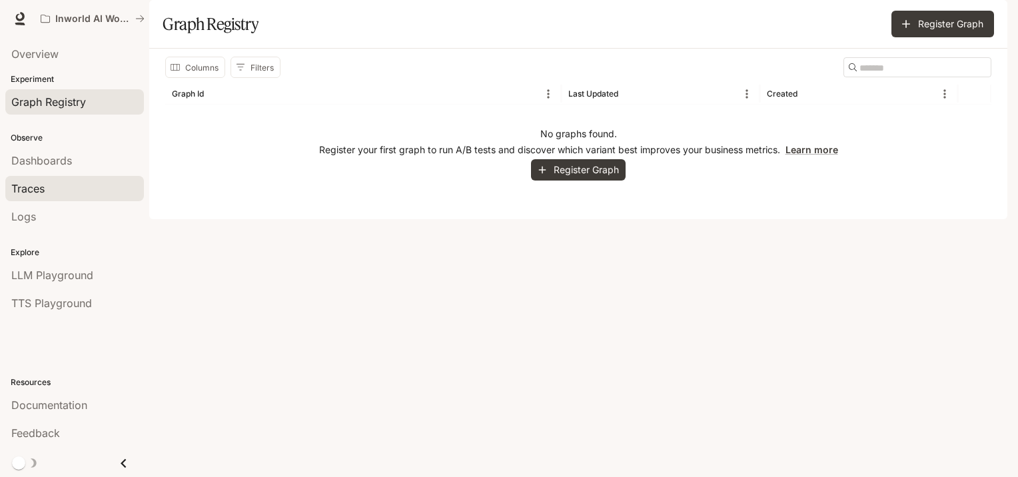
click at [27, 184] on span "Traces" at bounding box center [27, 188] width 33 height 16
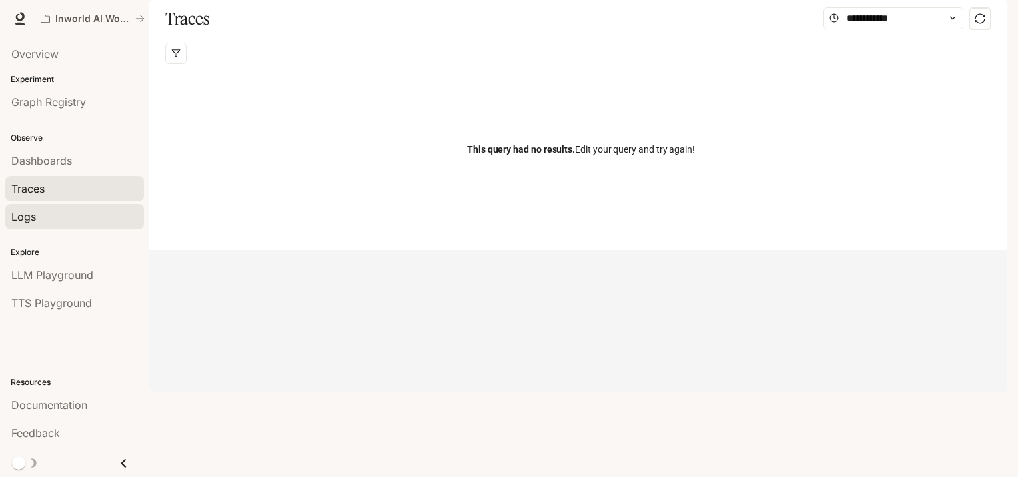
click at [27, 216] on span "Logs" at bounding box center [23, 216] width 25 height 16
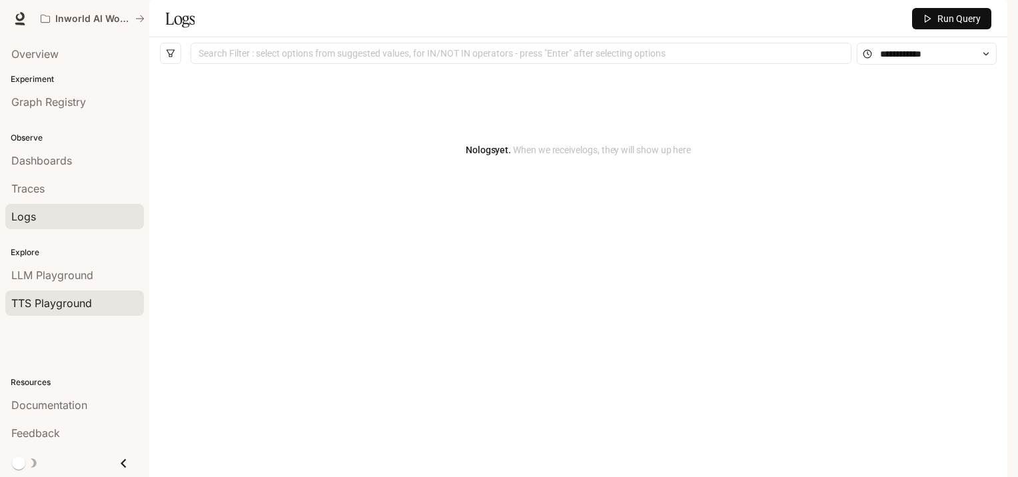
click at [49, 300] on span "TTS Playground" at bounding box center [51, 303] width 81 height 16
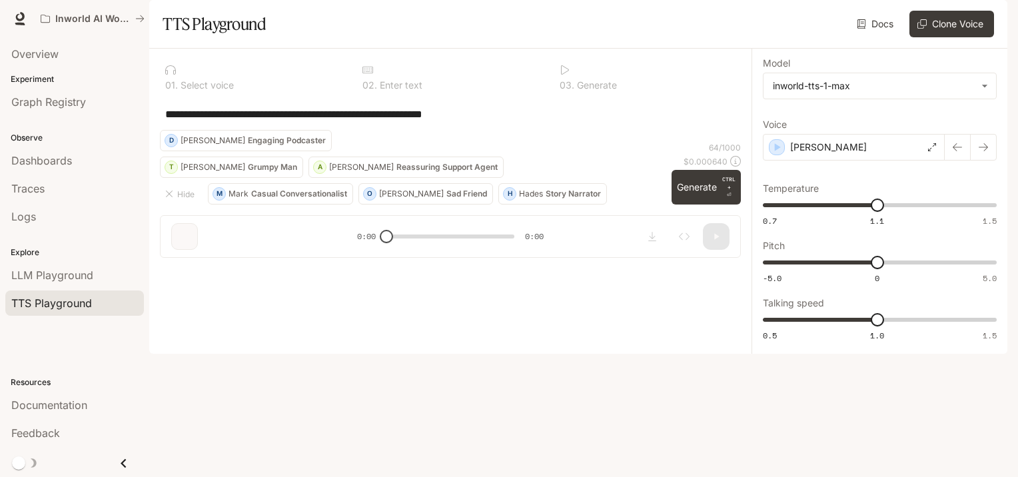
click at [220, 130] on div "**********" at bounding box center [450, 114] width 581 height 32
click at [487, 122] on textarea "**********" at bounding box center [450, 114] width 570 height 15
click at [498, 122] on textarea "**********" at bounding box center [450, 114] width 570 height 15
click at [708, 204] on button "Generate CTRL + ⏎" at bounding box center [705, 187] width 69 height 35
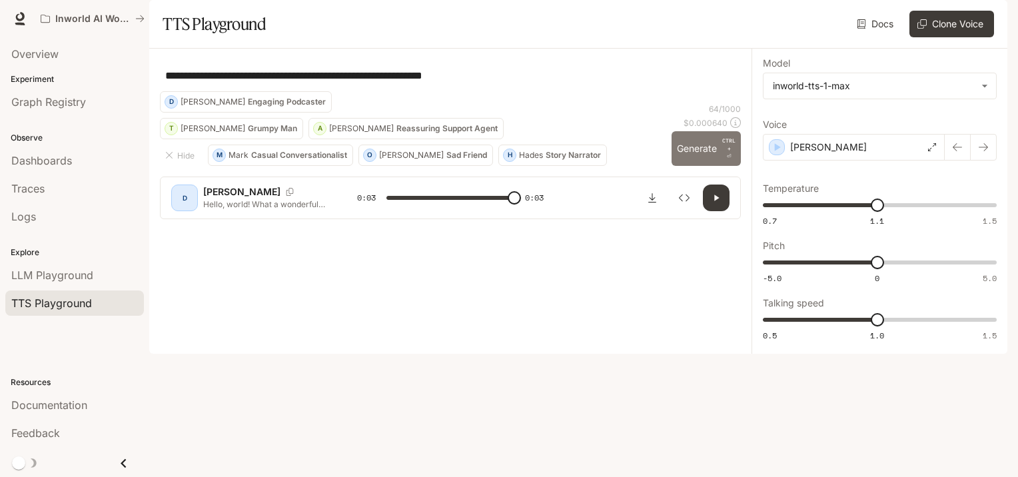
type input "*"
click at [545, 159] on p "Story Narrator" at bounding box center [572, 155] width 55 height 8
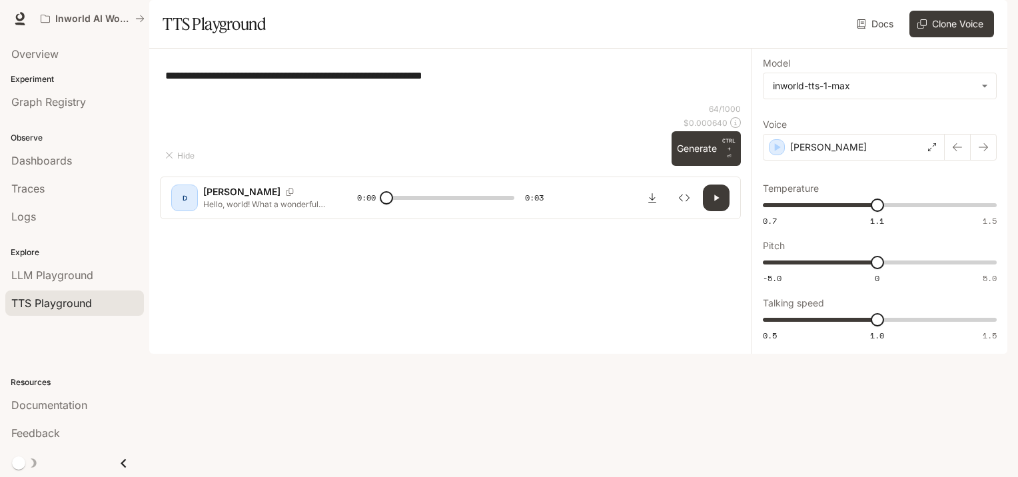
type textarea "**********"
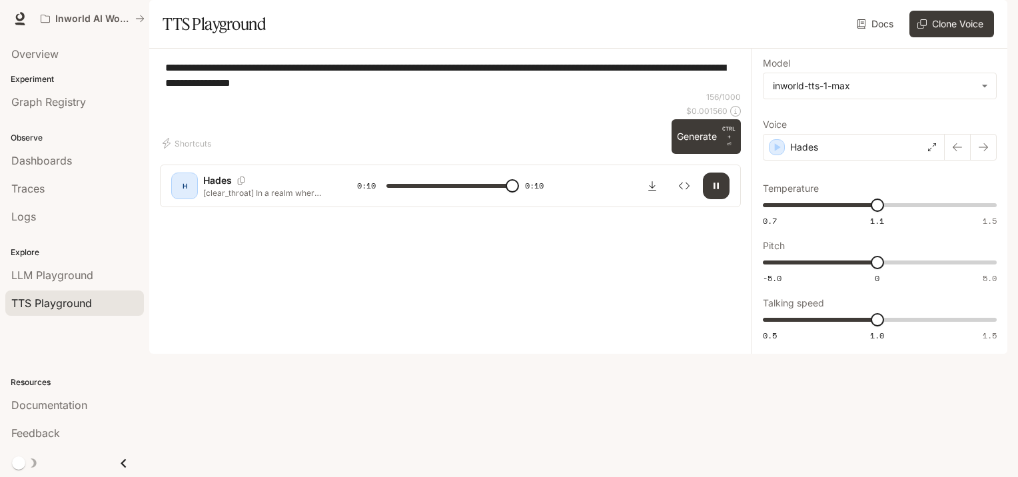
type input "*"
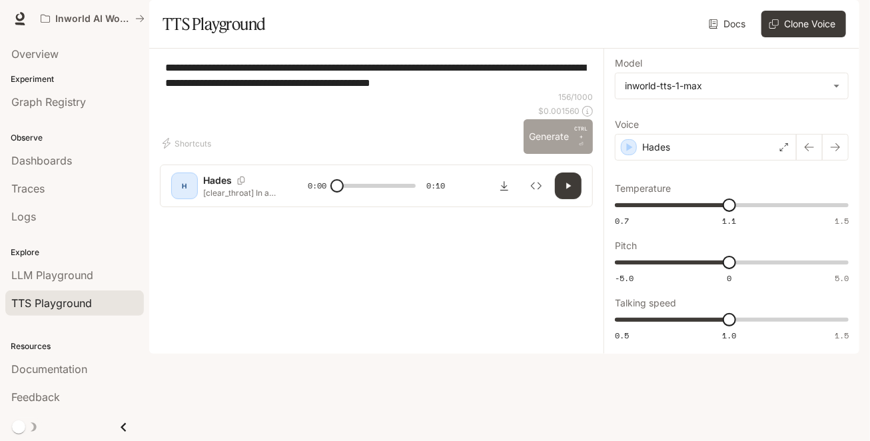
click at [535, 154] on button "Generate CTRL + ⏎" at bounding box center [557, 136] width 69 height 35
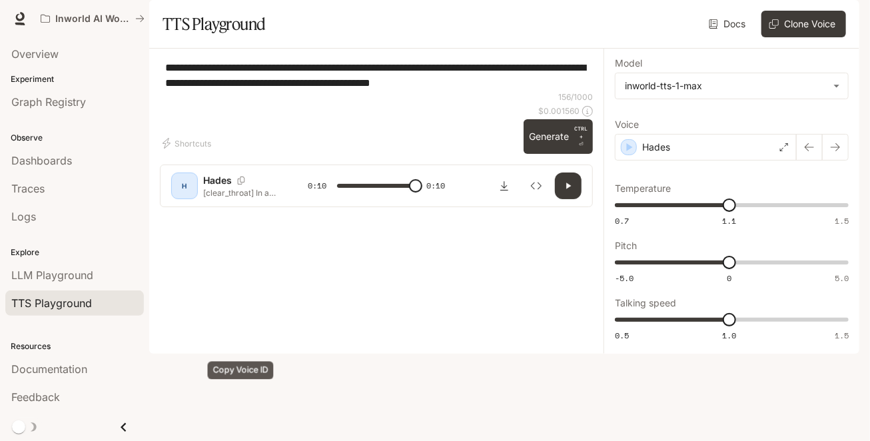
type input "*"
click at [239, 184] on icon "Copy Voice ID" at bounding box center [241, 180] width 7 height 8
click at [242, 198] on p "[clear_throat] In a realm where magic flows like rivers and dragons soar throug…" at bounding box center [239, 192] width 73 height 11
click at [249, 213] on div at bounding box center [376, 173] width 320 height 80
click at [778, 160] on div "Hades" at bounding box center [706, 147] width 182 height 27
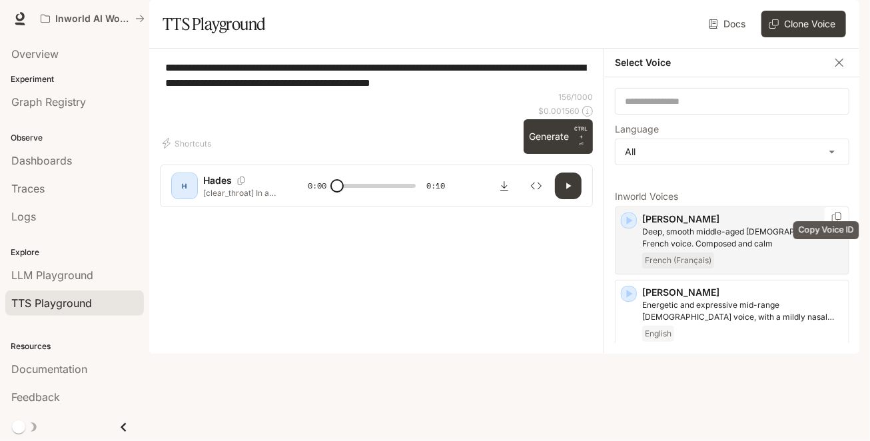
click at [830, 222] on icon "Copy Voice ID" at bounding box center [836, 217] width 13 height 11
click at [842, 17] on img "button" at bounding box center [840, 18] width 19 height 19
